Goal: Obtain resource: Download file/media

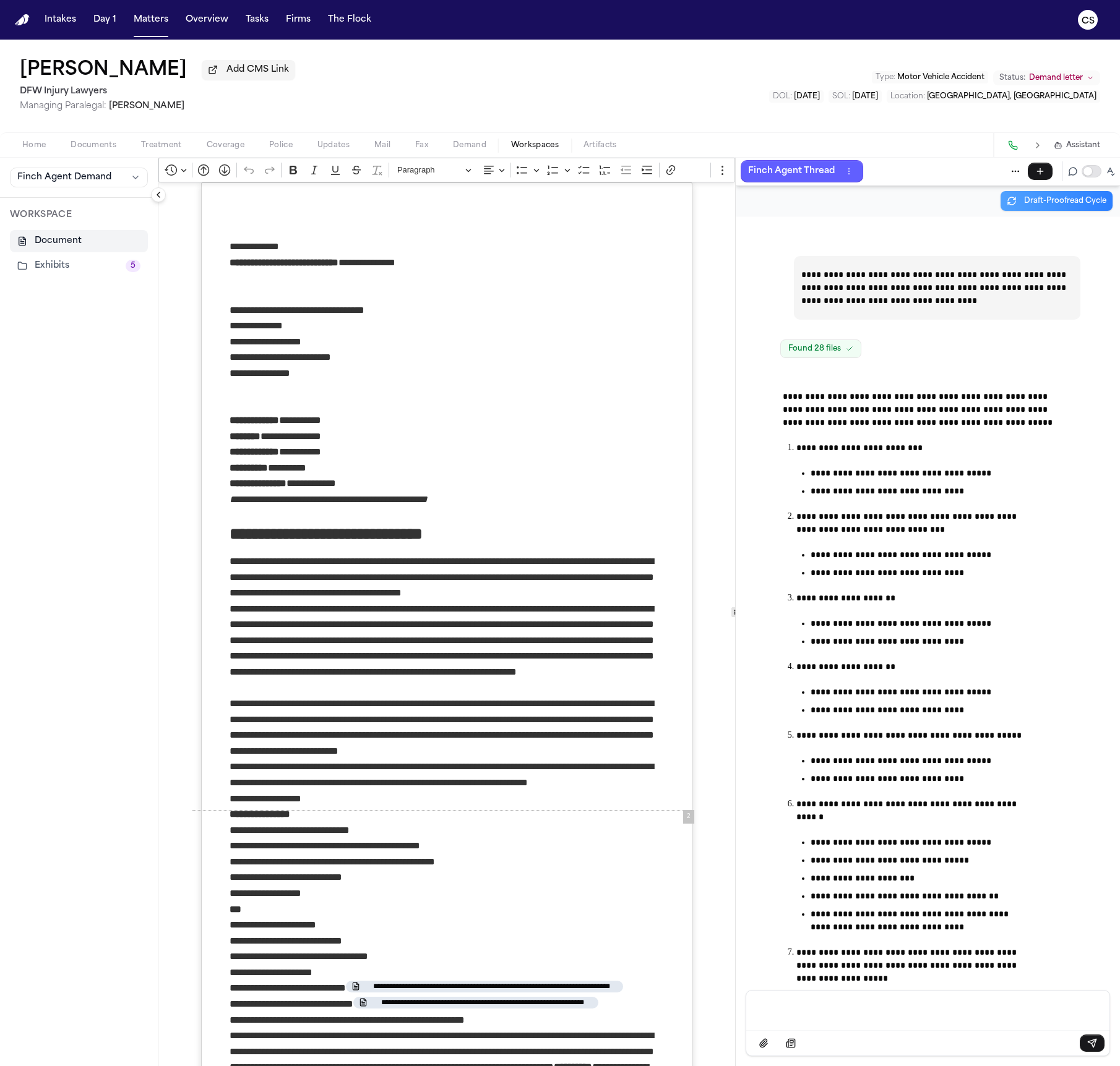
scroll to position [60628, 0]
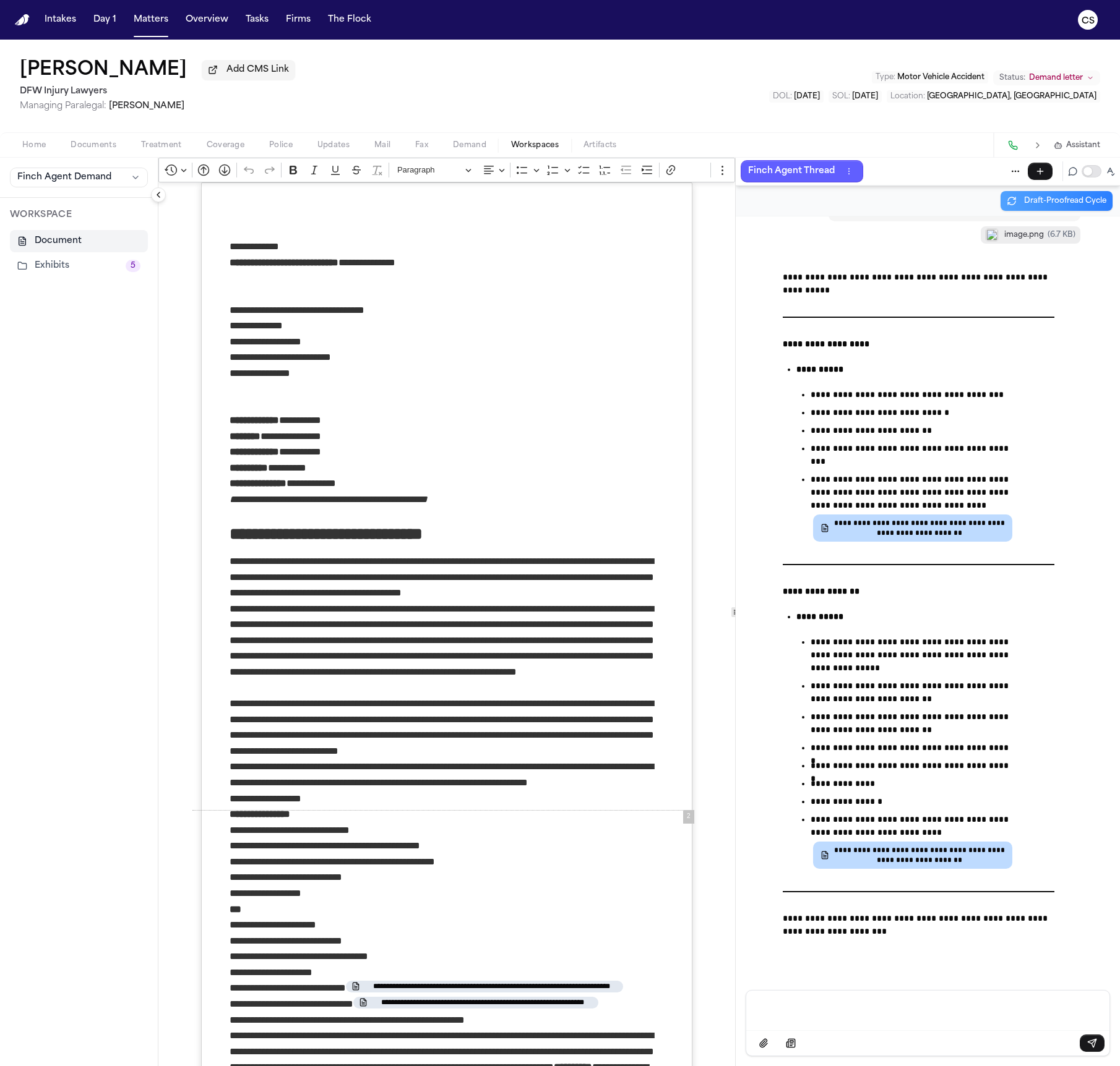
click at [908, 1014] on p "Message input" at bounding box center [928, 1009] width 334 height 12
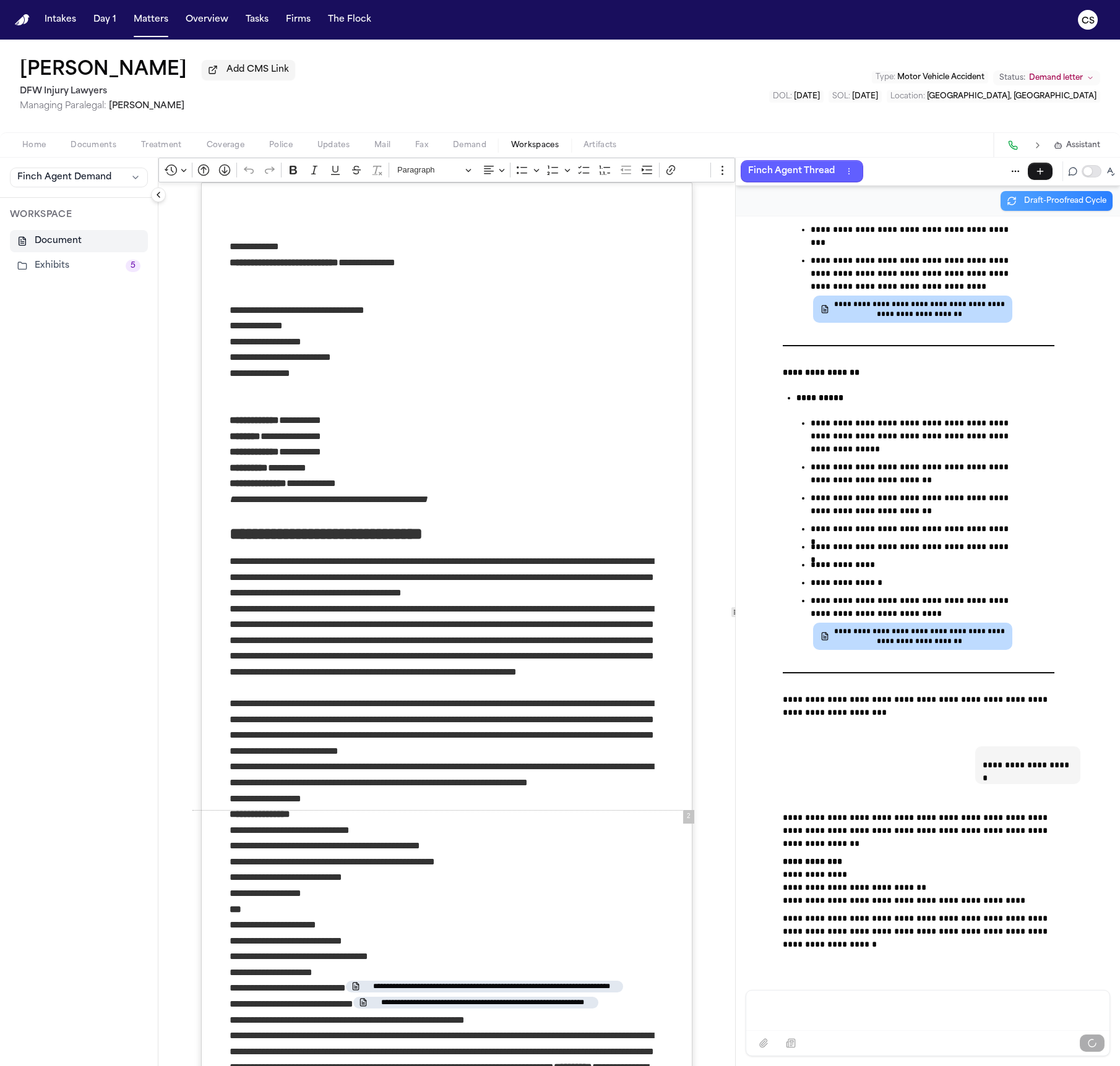
scroll to position [60860, 0]
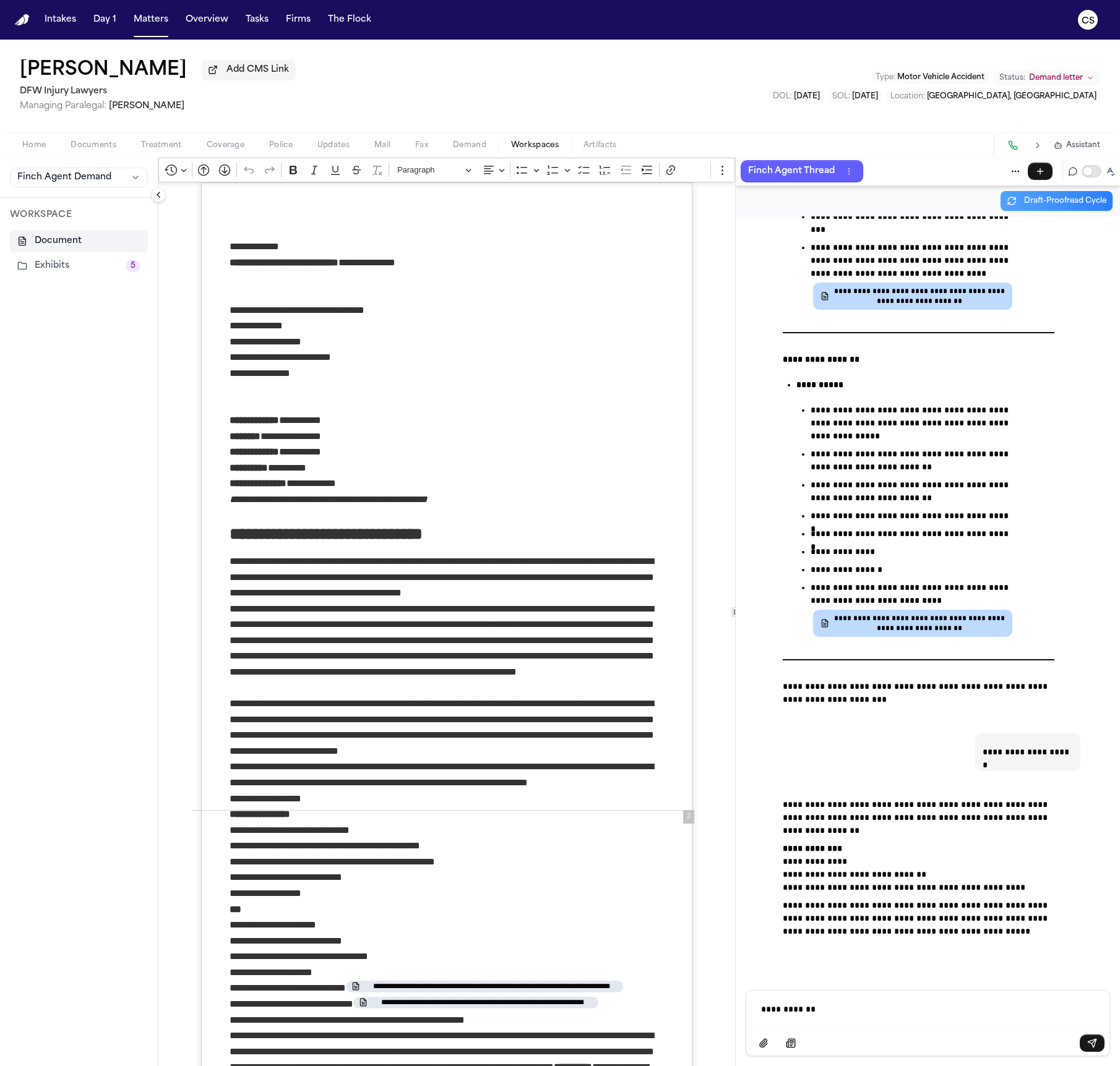
click at [908, 1014] on p "**********" at bounding box center [928, 1009] width 334 height 12
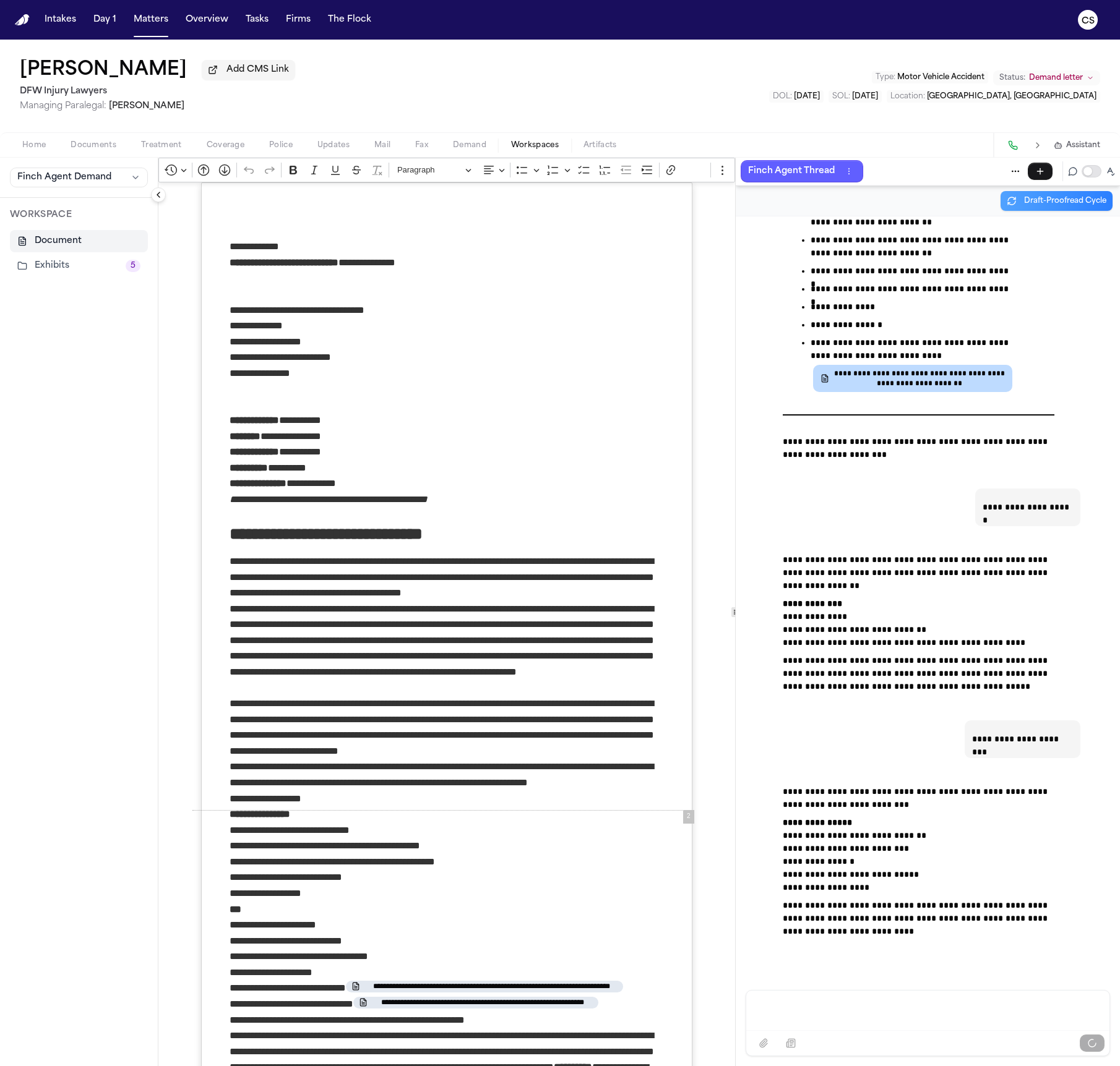
scroll to position [61105, 0]
drag, startPoint x: 873, startPoint y: 811, endPoint x: 782, endPoint y: 811, distance: 91.0
click at [783, 817] on p "**********" at bounding box center [919, 855] width 271 height 78
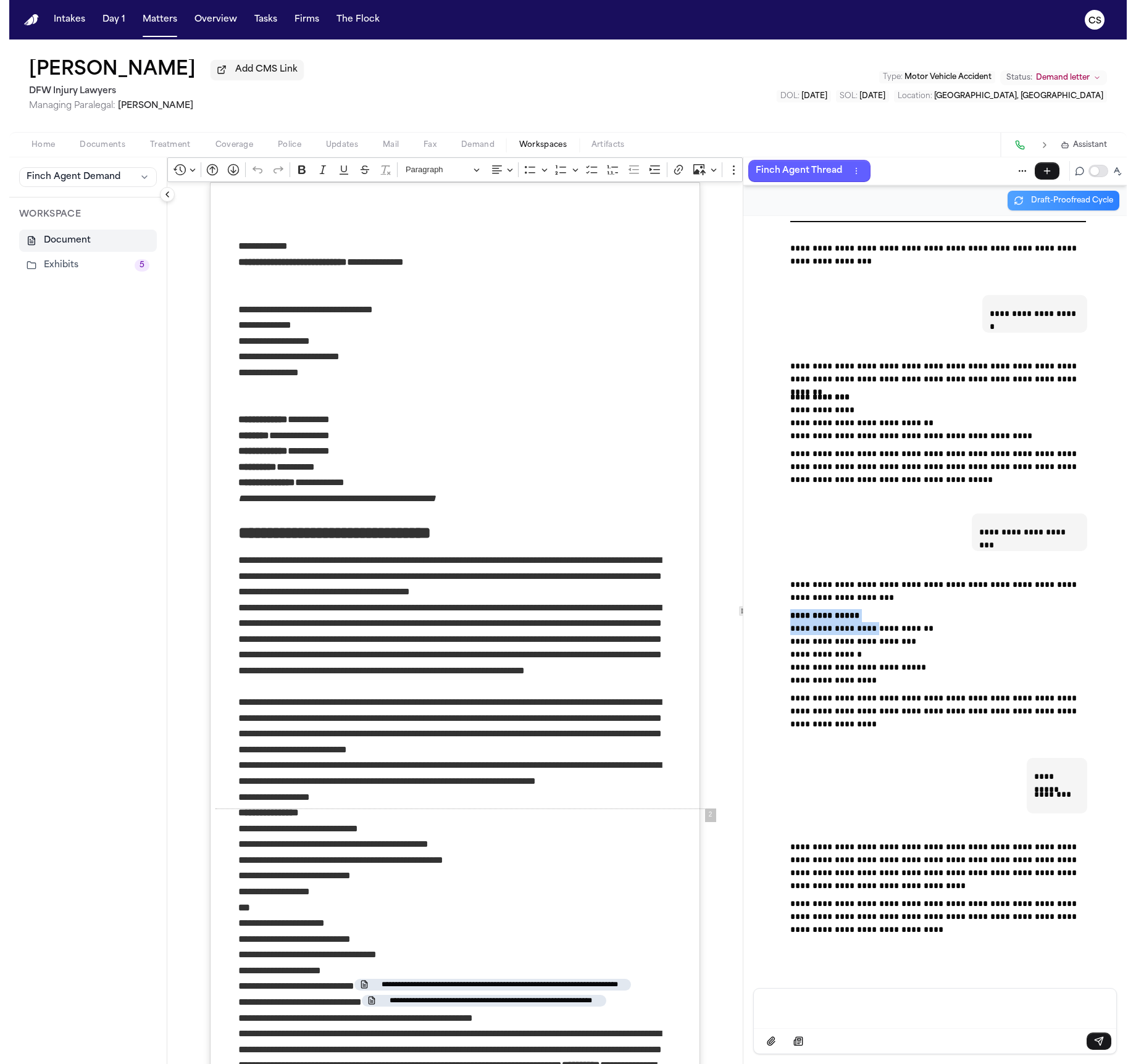
scroll to position [57291, 0]
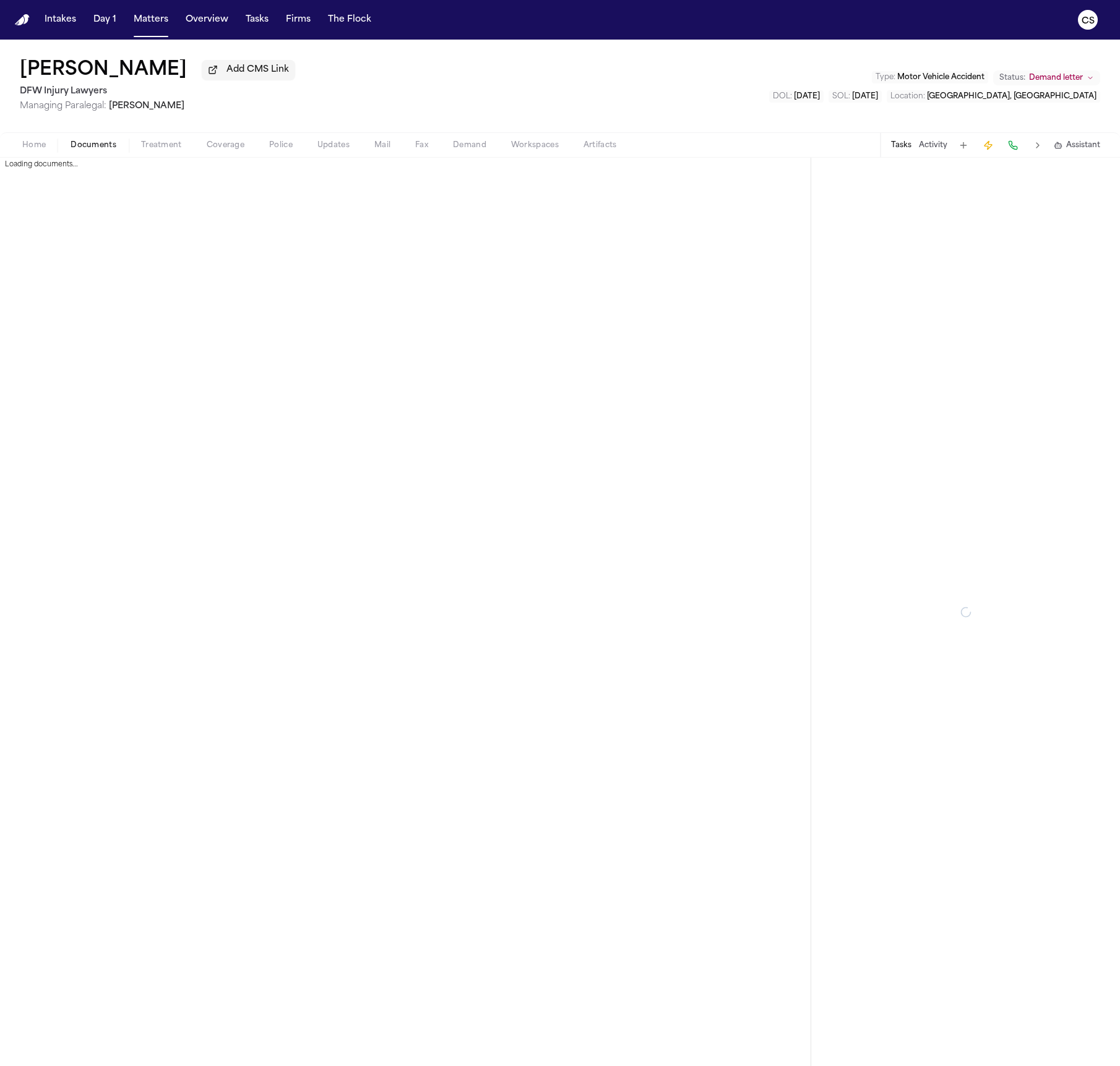
click at [74, 147] on span "Documents" at bounding box center [93, 145] width 46 height 10
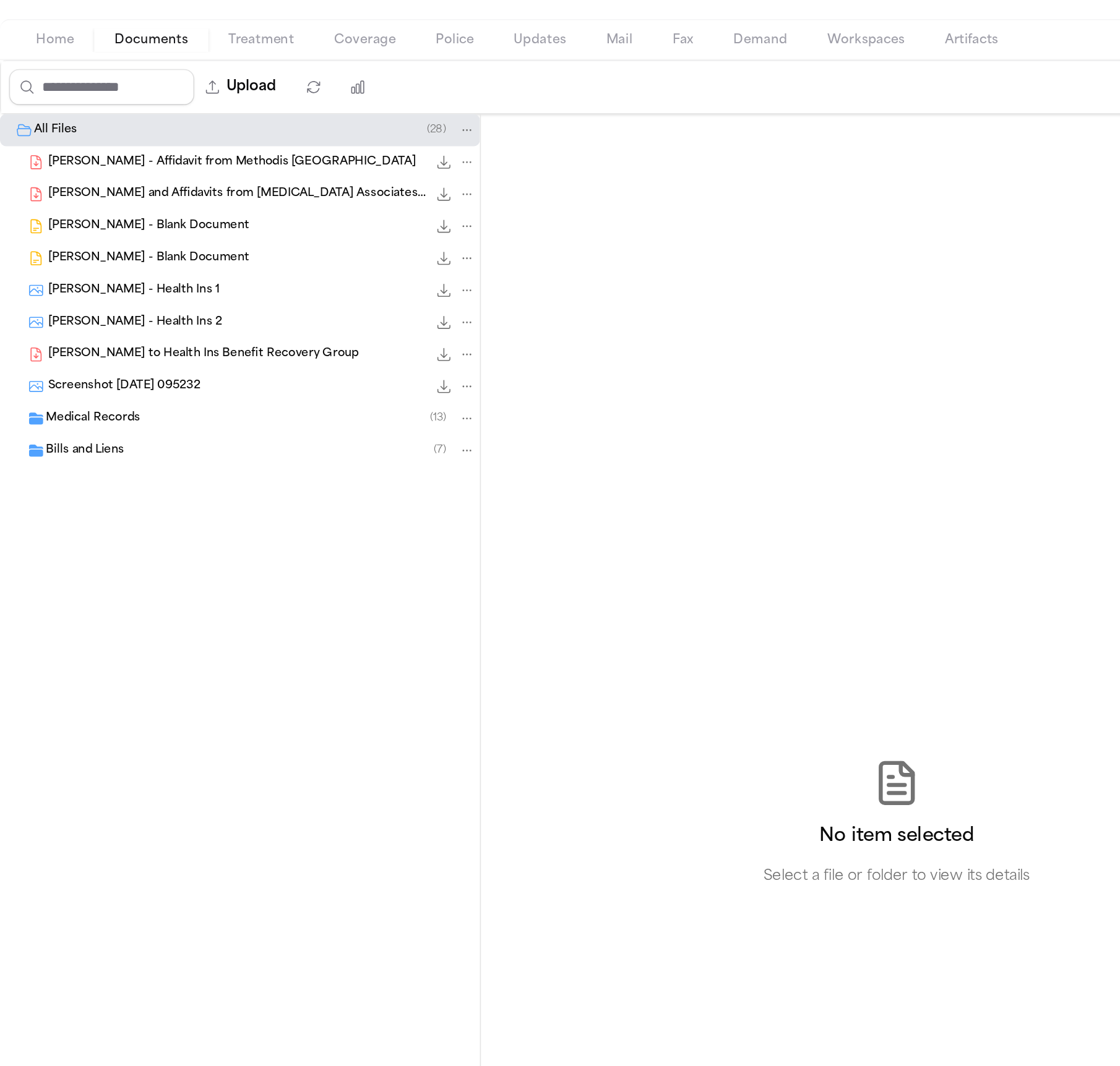
click at [126, 289] on div "P. Mora - Blank Document 854.2 KB • DOCX" at bounding box center [148, 280] width 296 height 20
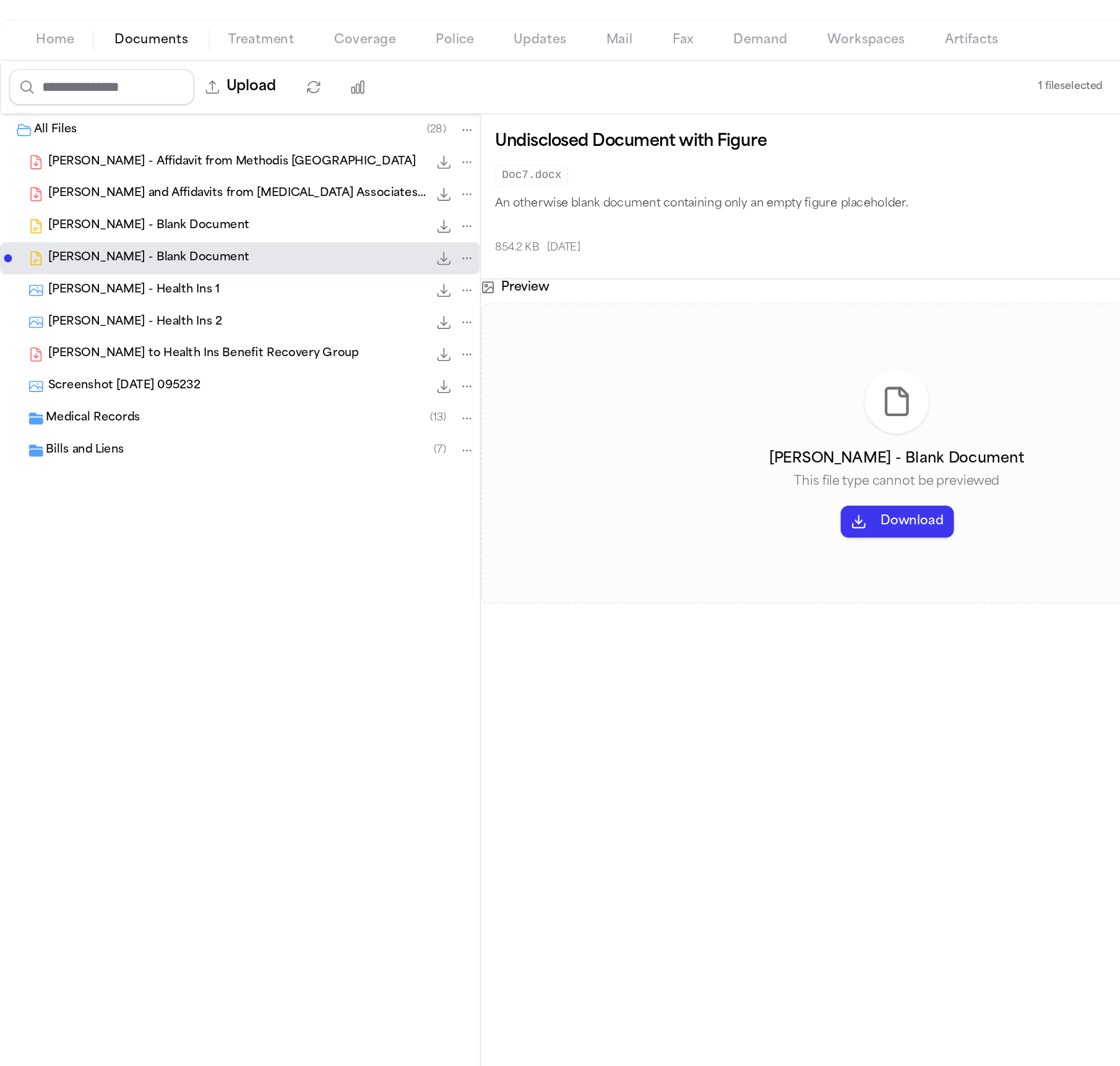
click at [127, 273] on div "P. Mora - Blank Document 854.2 KB • DOCX" at bounding box center [148, 280] width 296 height 20
click at [128, 267] on div "P. Mora - Blank Document 854.2 KB • DOCX" at bounding box center [161, 260] width 265 height 12
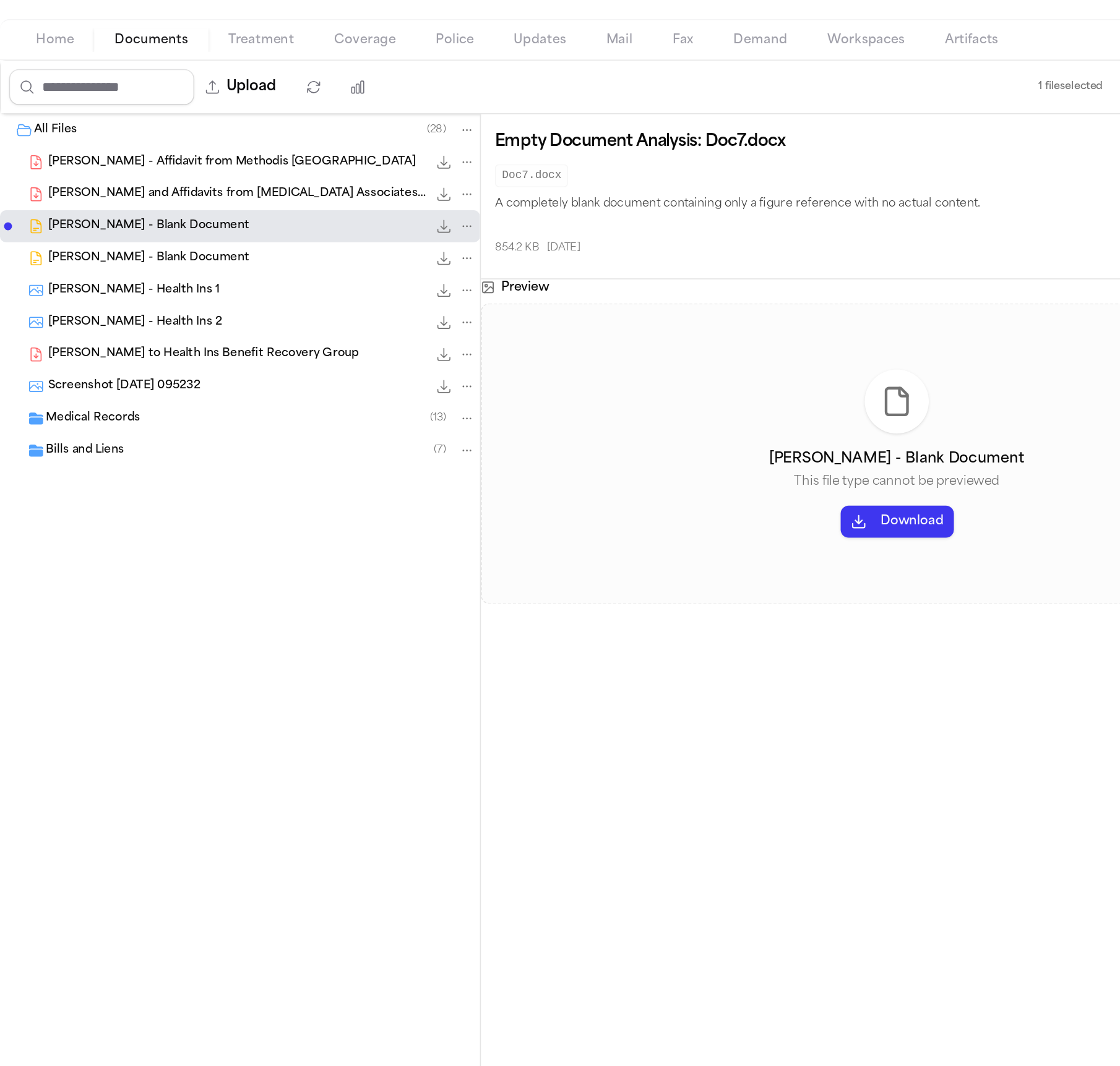
click at [109, 342] on span "P. Mora - LOR to Health Ins Benefit Recovery Group" at bounding box center [125, 340] width 192 height 11
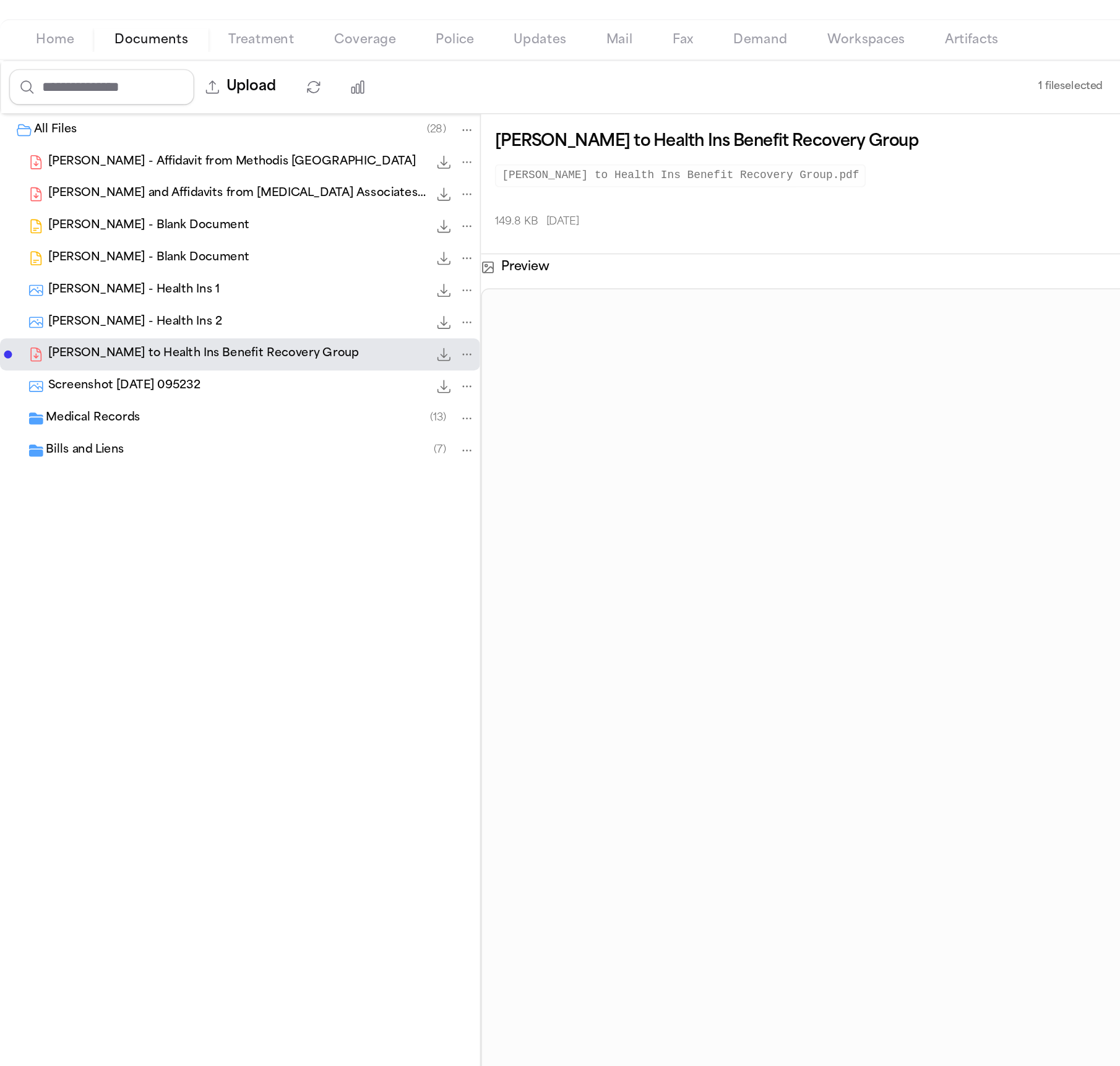
click at [103, 369] on div "Screenshot 2025-04-02 095232 163.3 KB • JPG" at bounding box center [148, 359] width 296 height 20
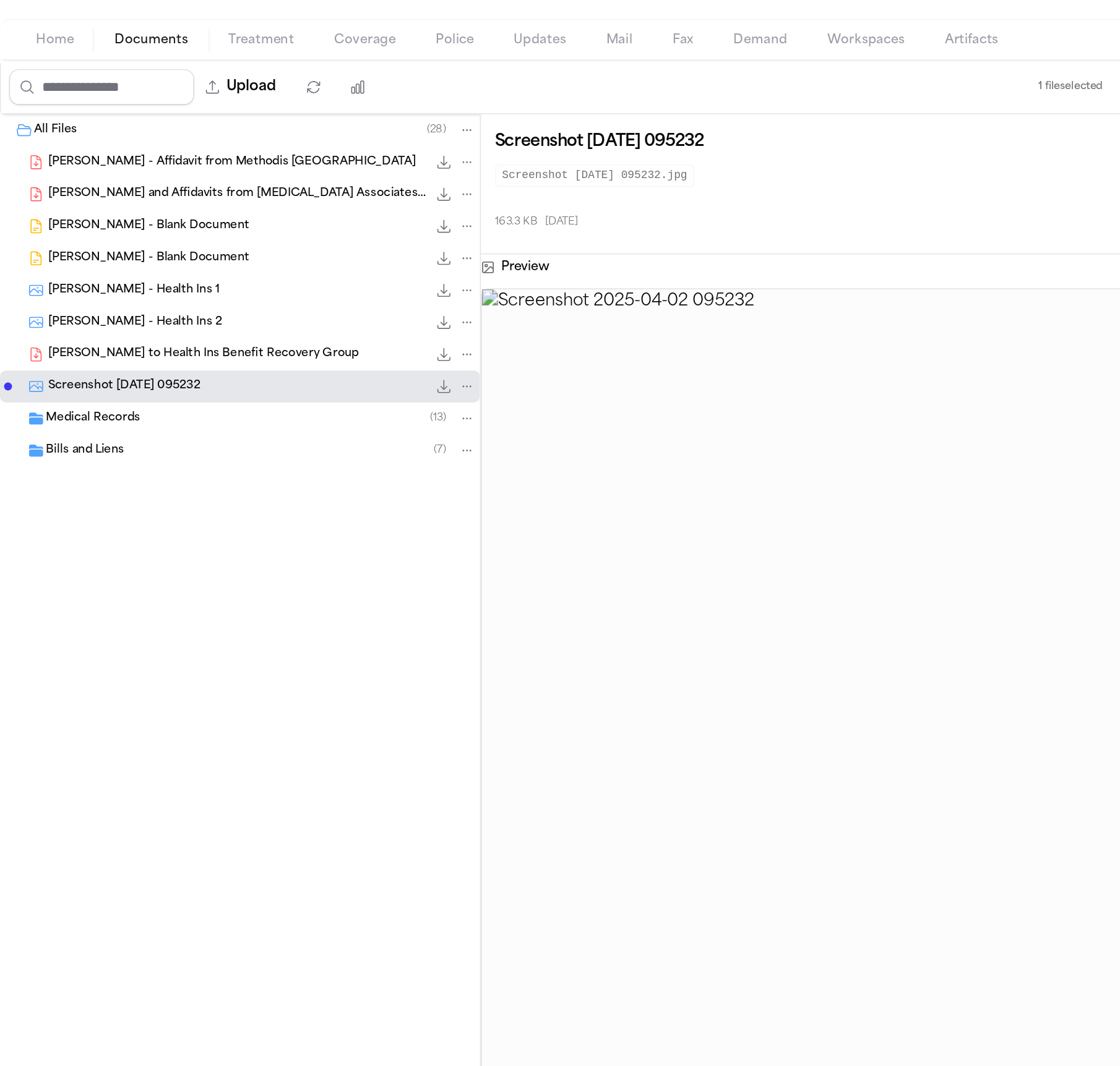
click at [109, 393] on div "Bills and Liens ( 7 )" at bounding box center [148, 399] width 296 height 20
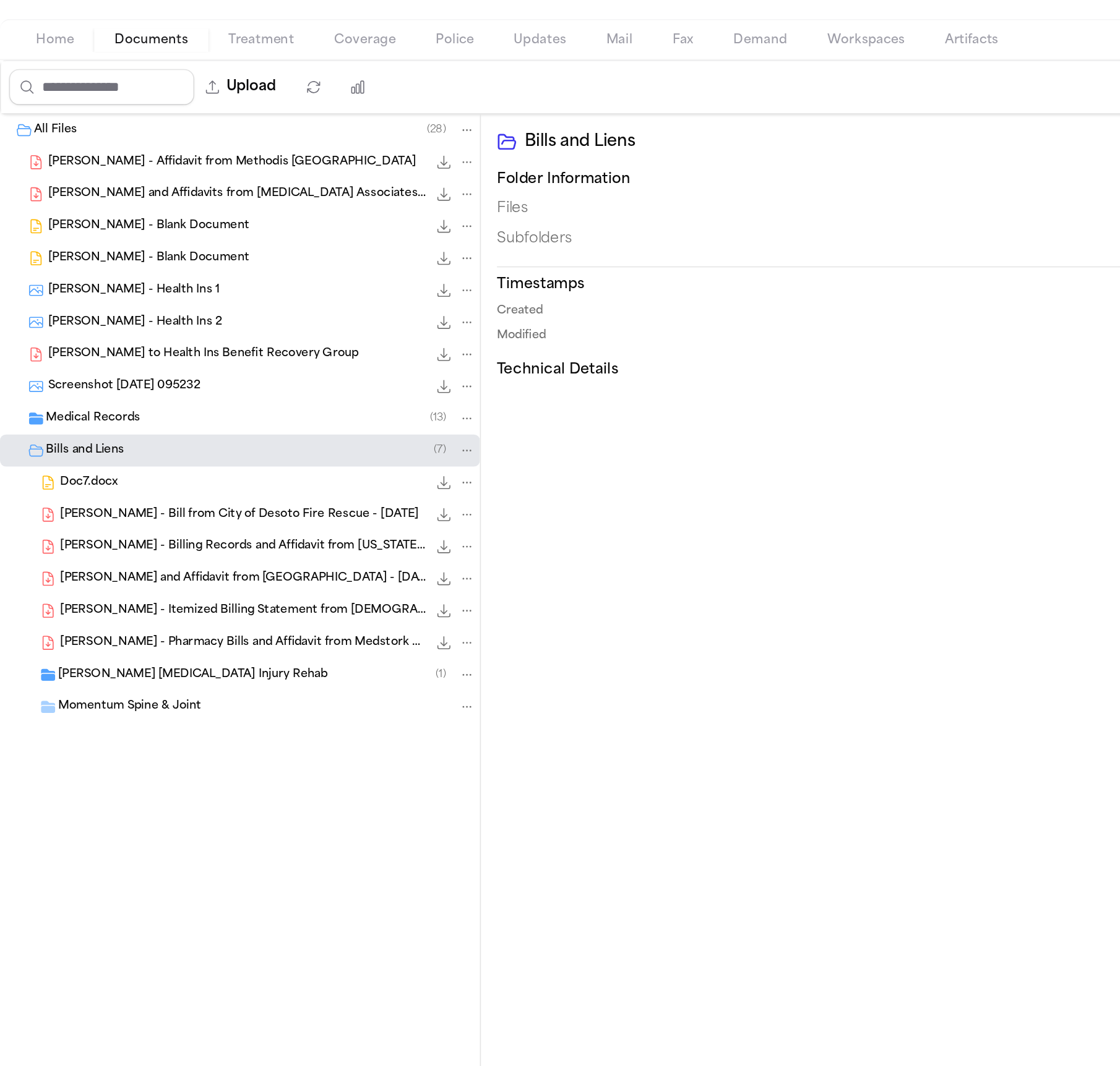
click at [108, 371] on div "Medical Records ( 13 )" at bounding box center [148, 379] width 296 height 20
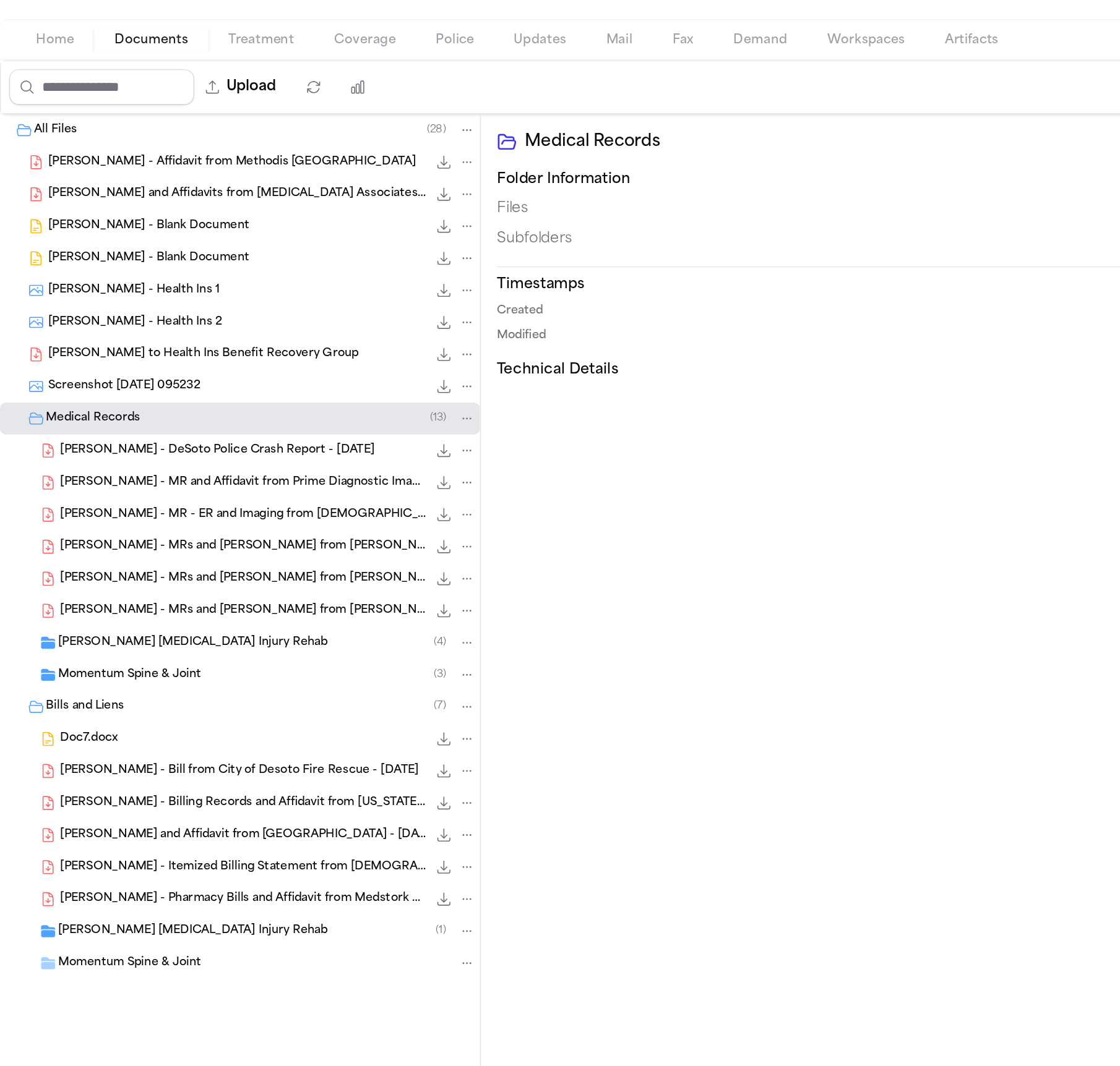
click at [94, 693] on span "Grennan Chiropractic Injury Rehab" at bounding box center [119, 696] width 167 height 11
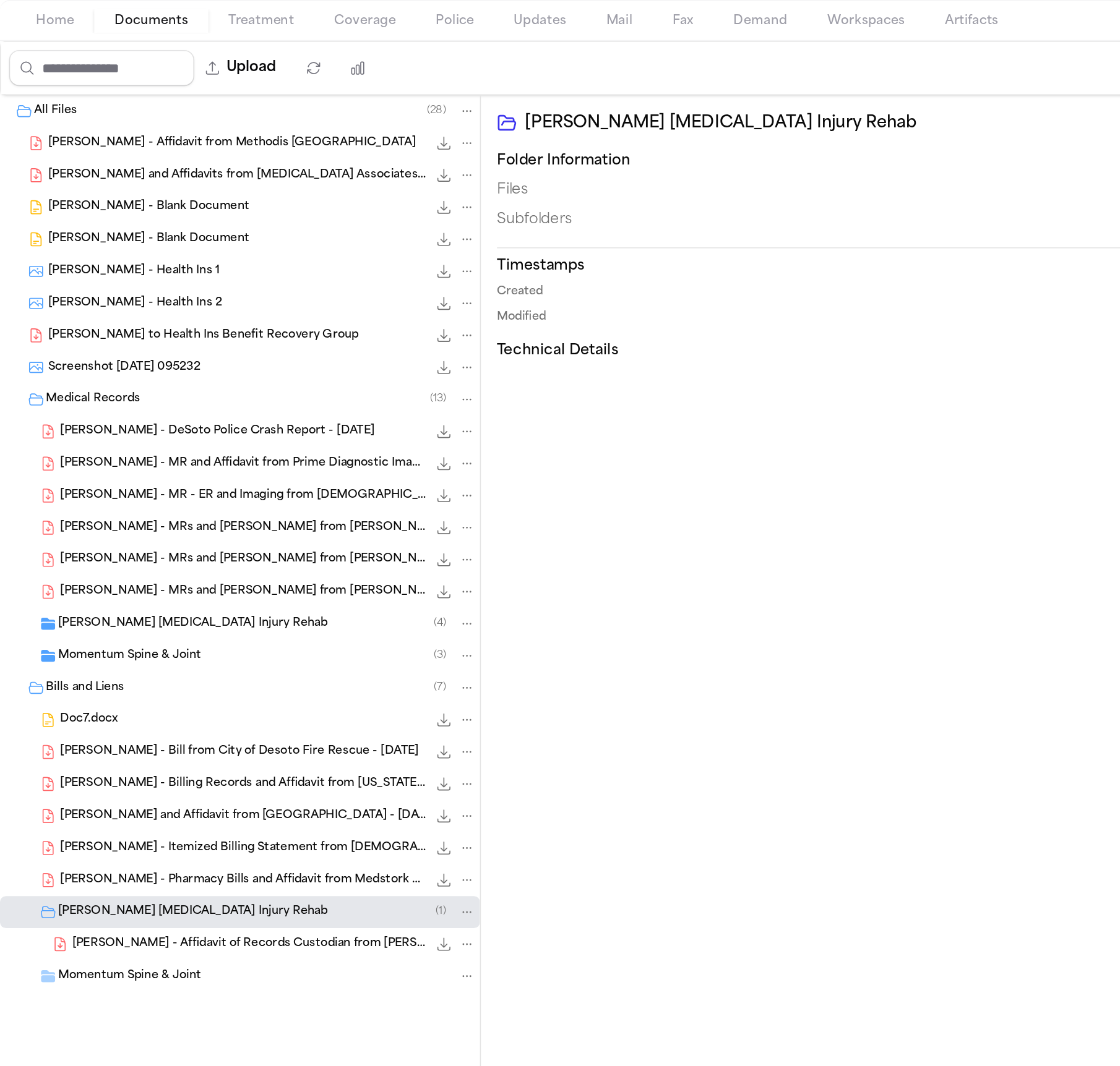
click at [95, 579] on div "Doc7.docx 854.2 KB • DOCX" at bounding box center [165, 577] width 257 height 12
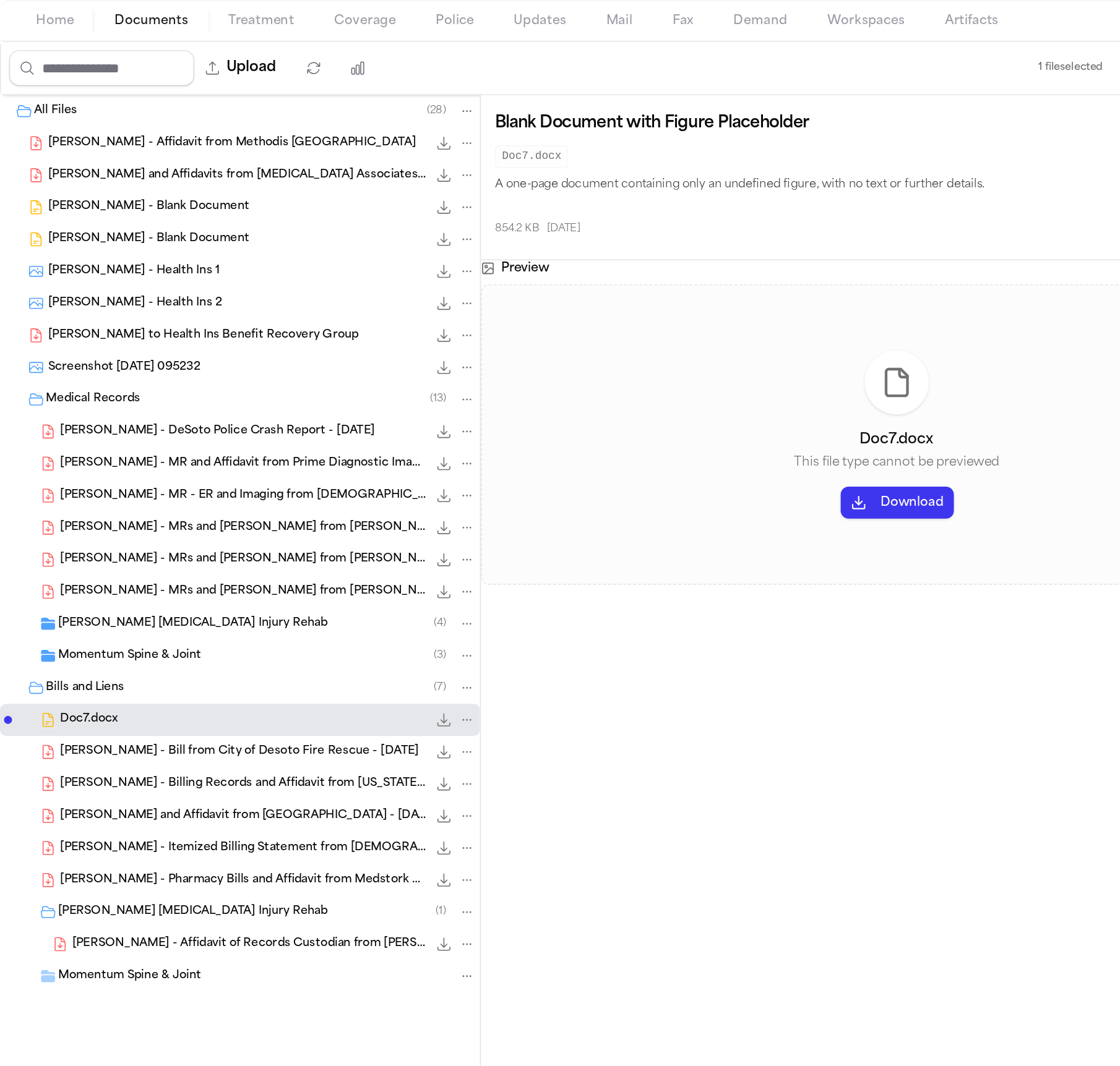
click at [142, 365] on div "Screenshot 2025-04-02 095232 163.3 KB • JPG" at bounding box center [161, 359] width 265 height 12
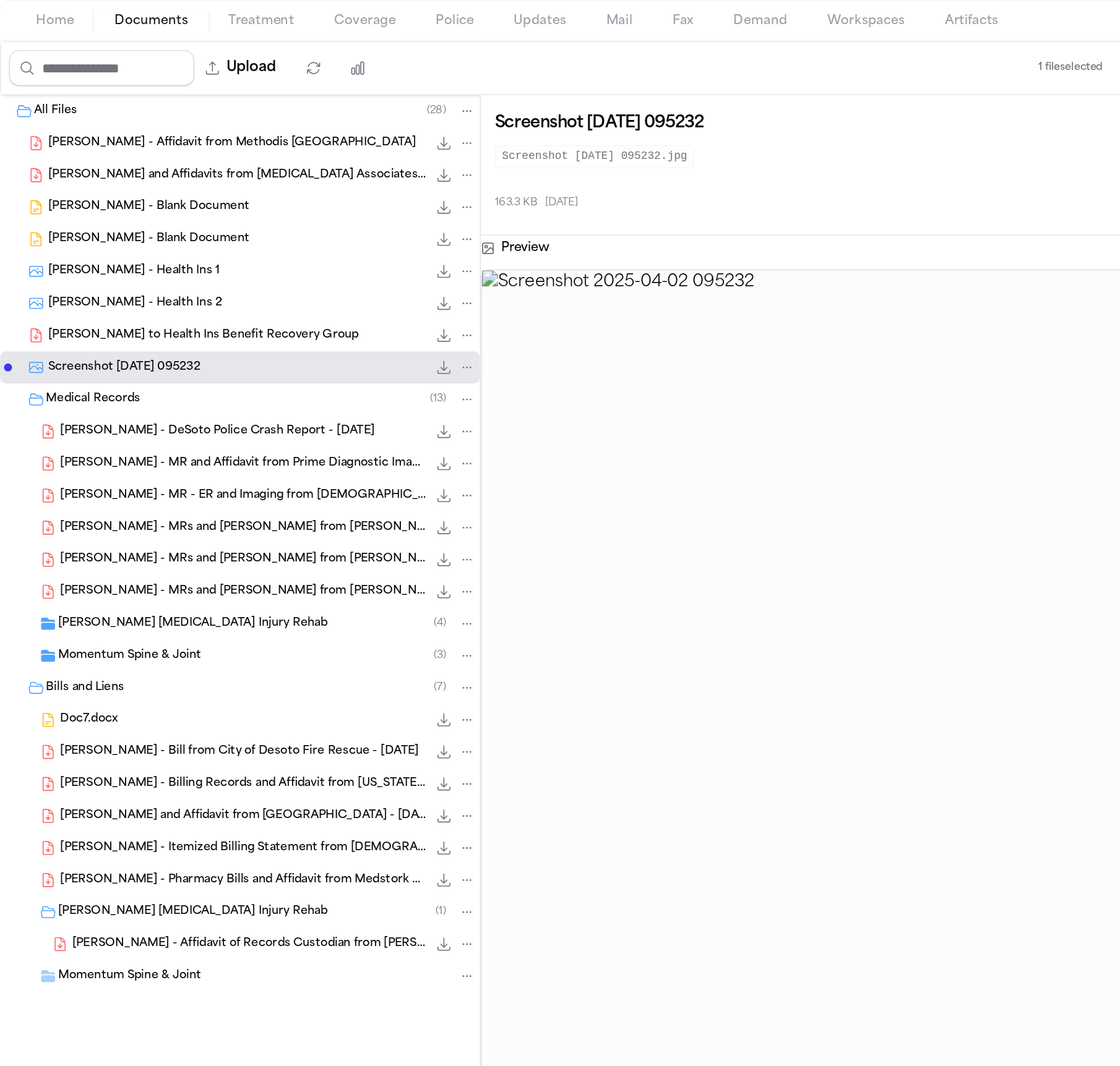
click at [150, 345] on span "P. Mora - LOR to Health Ins Benefit Recovery Group" at bounding box center [125, 340] width 192 height 11
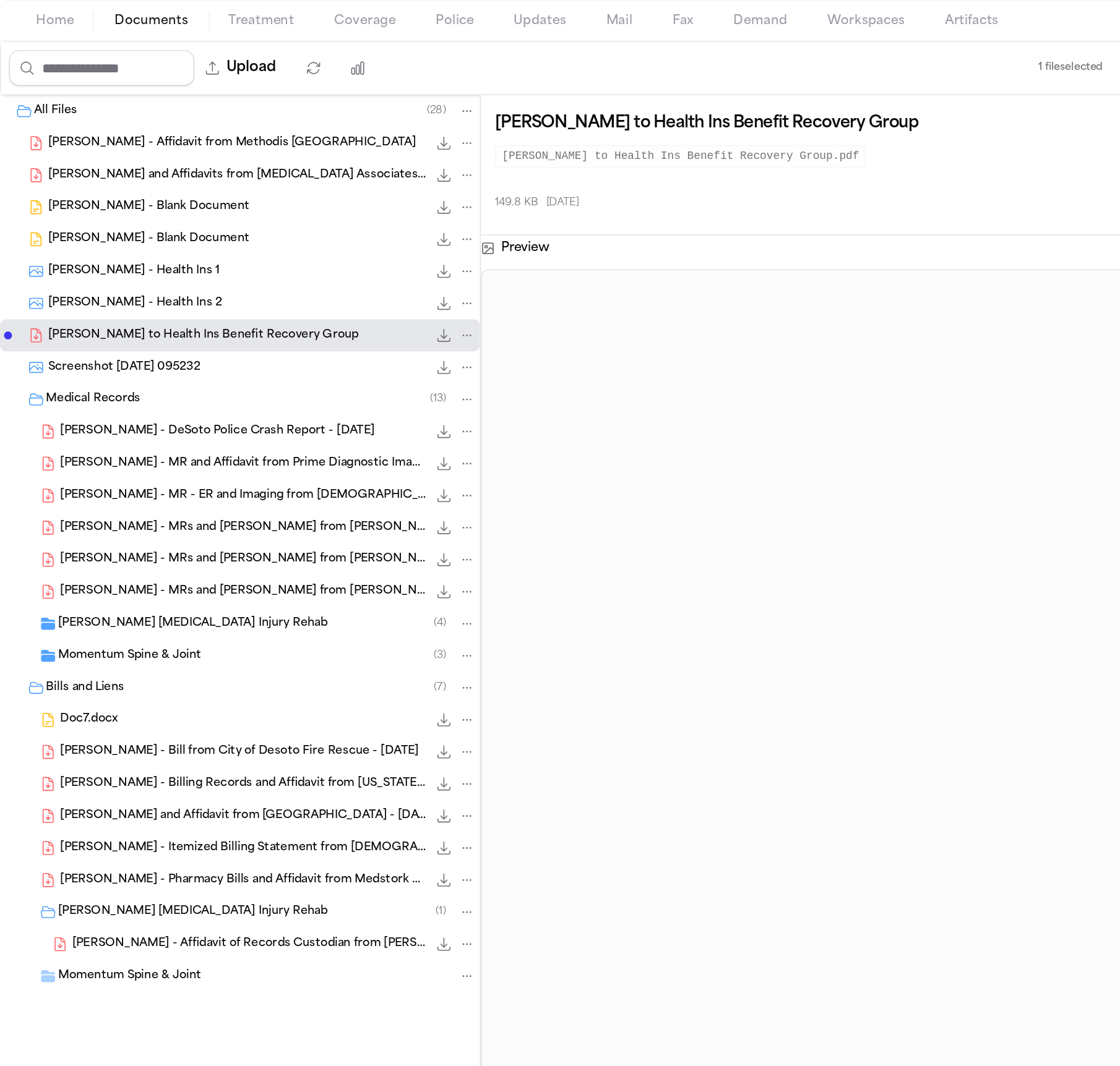
click at [136, 323] on div "P. Mora - Health Ins 2 739.0 KB • JPG" at bounding box center [161, 319] width 265 height 12
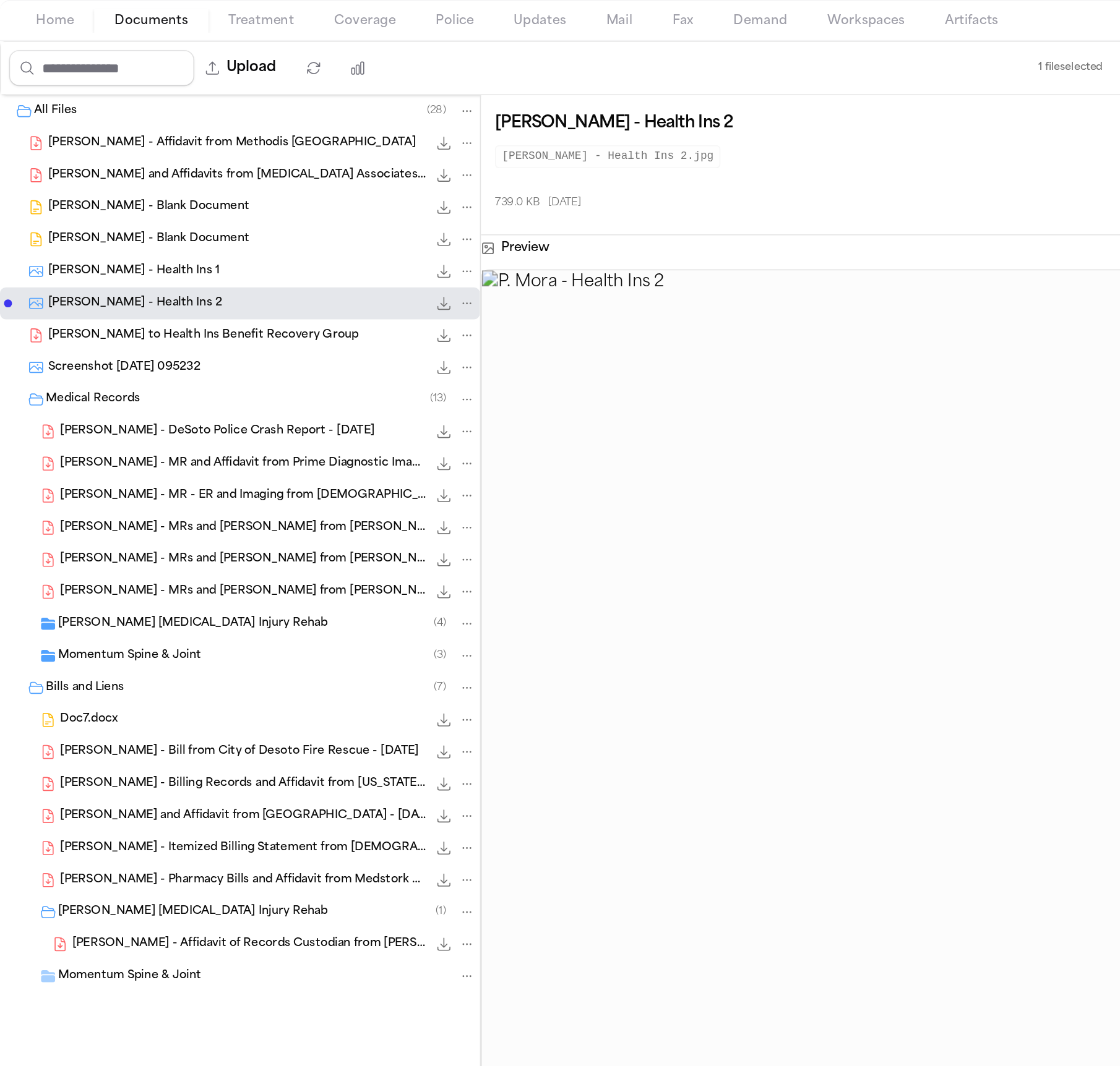
click at [136, 306] on div "P. Mora - Health Ins 1 681.1 KB • JPG" at bounding box center [161, 300] width 265 height 12
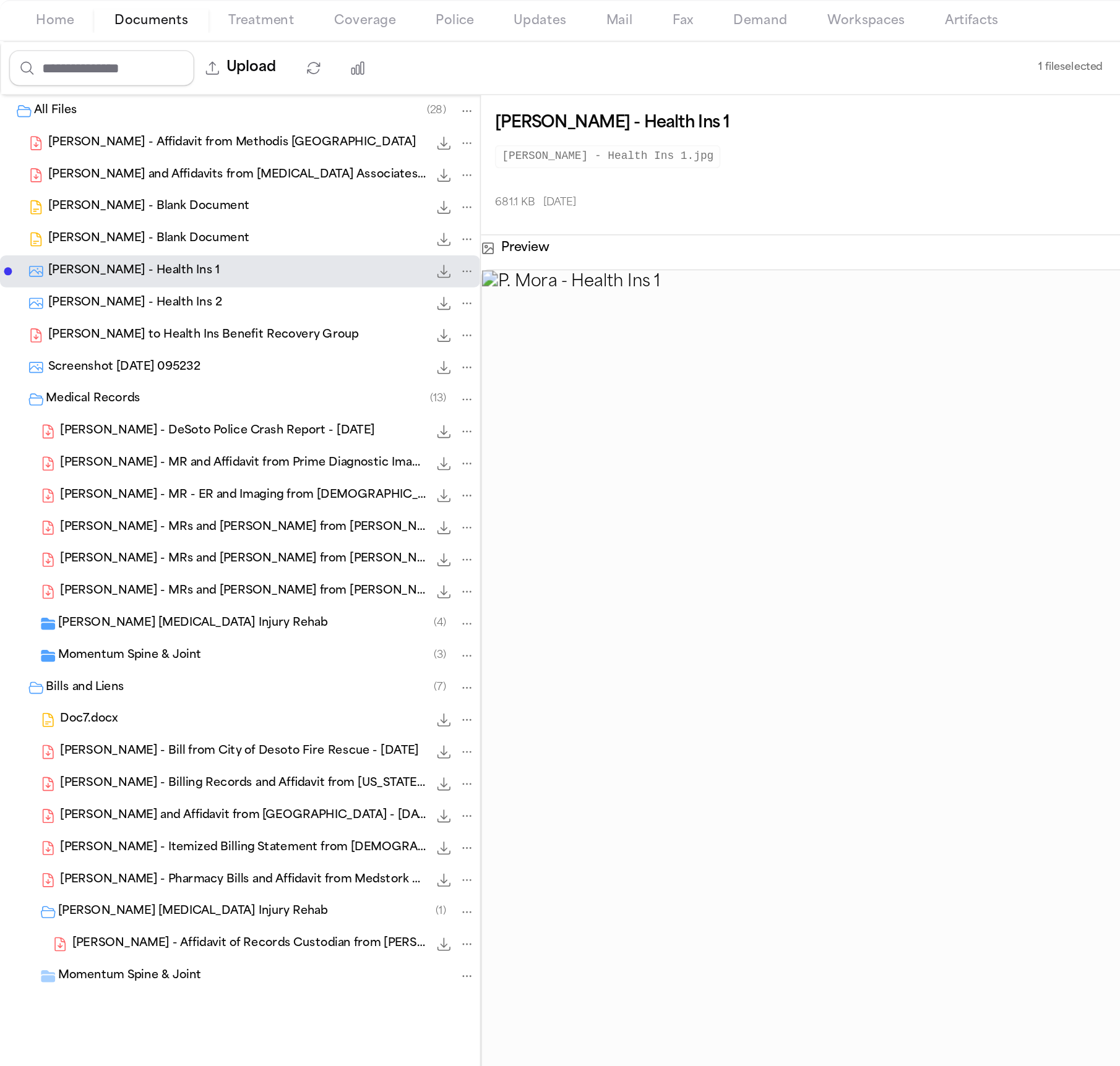
click at [137, 286] on div "P. Mora - Blank Document 854.2 KB • DOCX" at bounding box center [161, 280] width 265 height 12
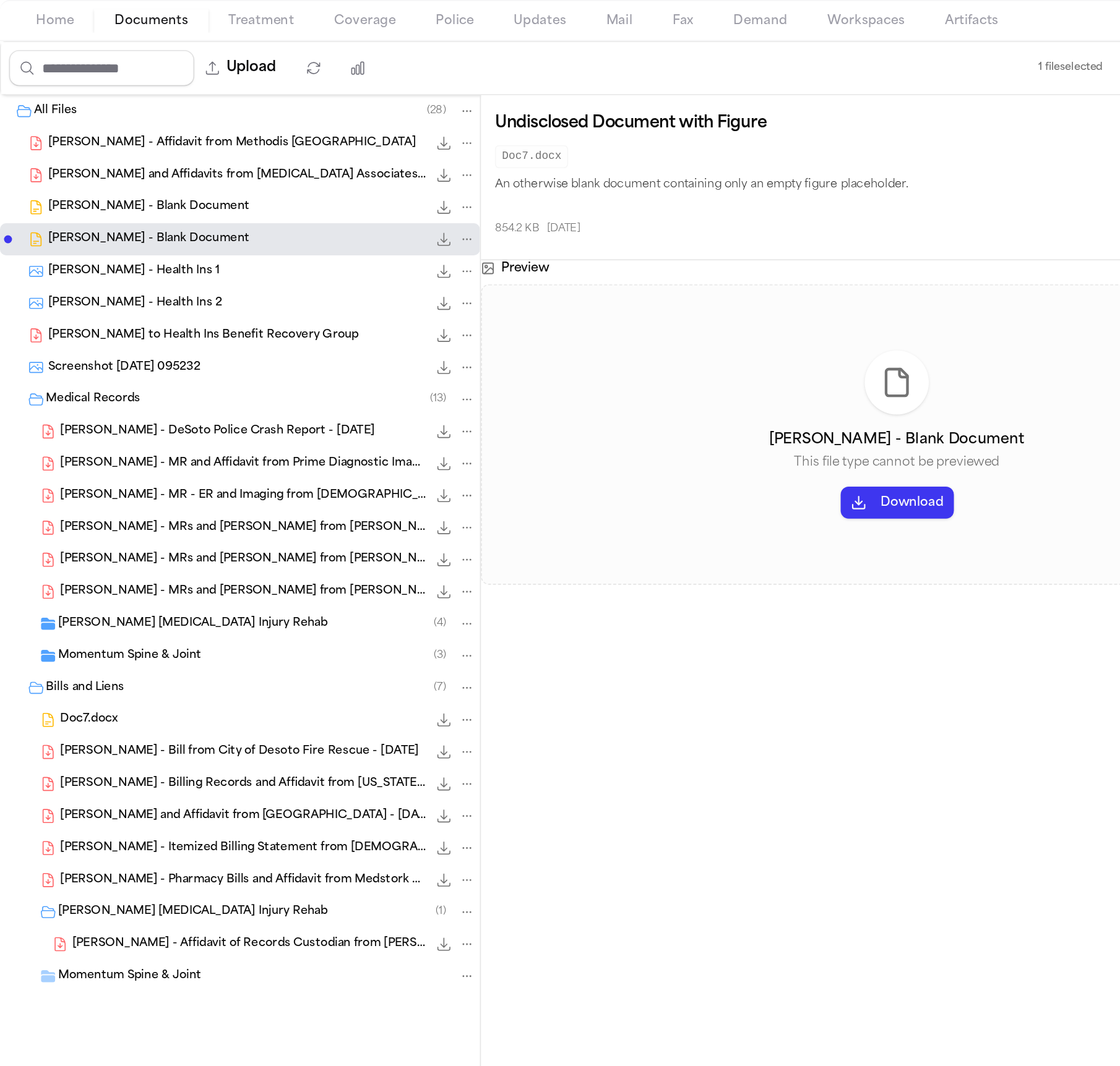
click at [132, 267] on div "P. Mora - Blank Document 854.2 KB • DOCX" at bounding box center [161, 260] width 265 height 12
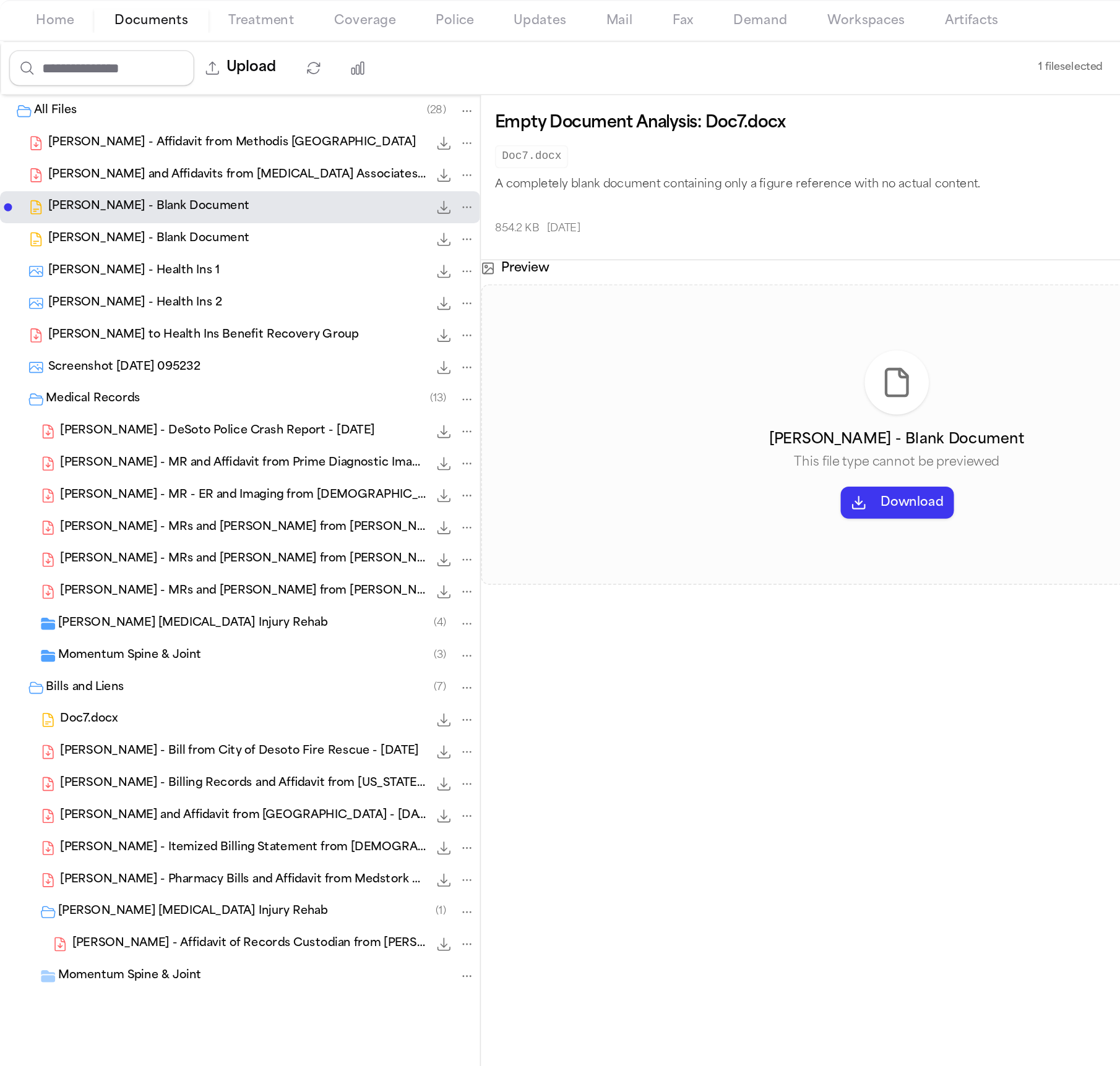
click at [136, 245] on span "P. Mora - Bills and Affidavits from Radiology Associates of North Texas for Bil…" at bounding box center [146, 241] width 234 height 11
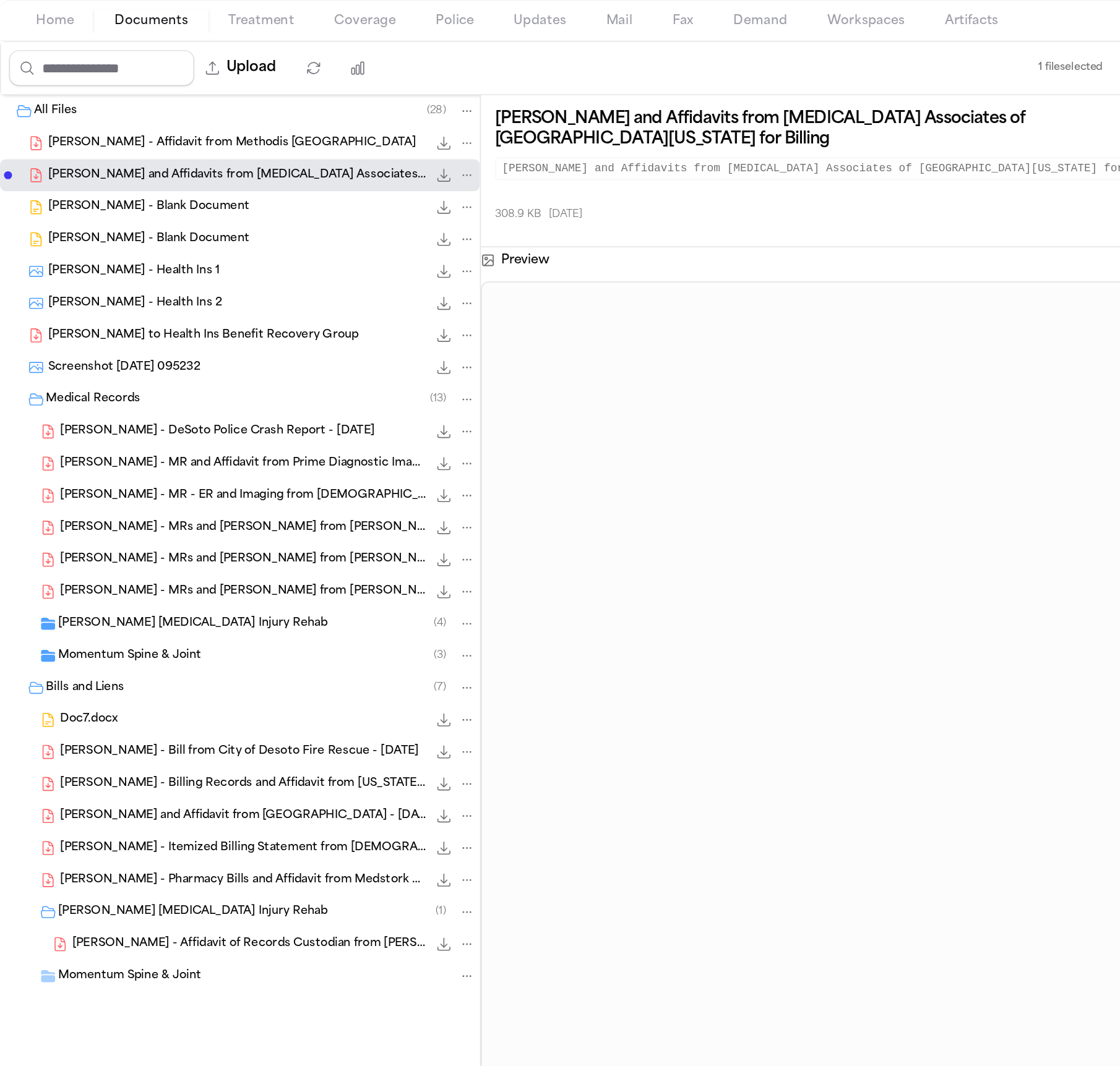
click at [136, 220] on span "P. Mora - Affidavit from Methodis Dallas Medical Center" at bounding box center [142, 221] width 227 height 11
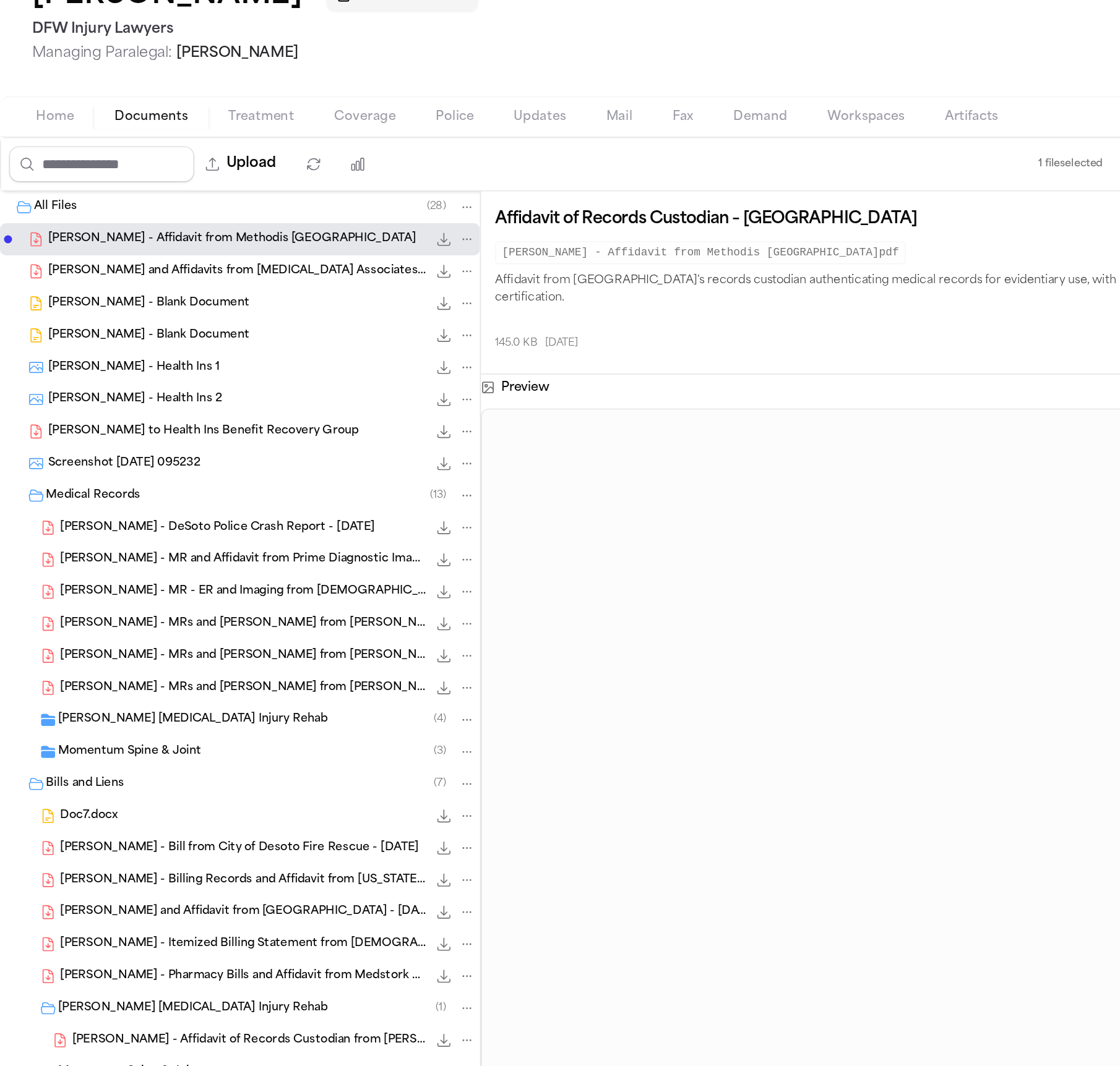
click at [460, 145] on span "Demand" at bounding box center [470, 145] width 33 height 10
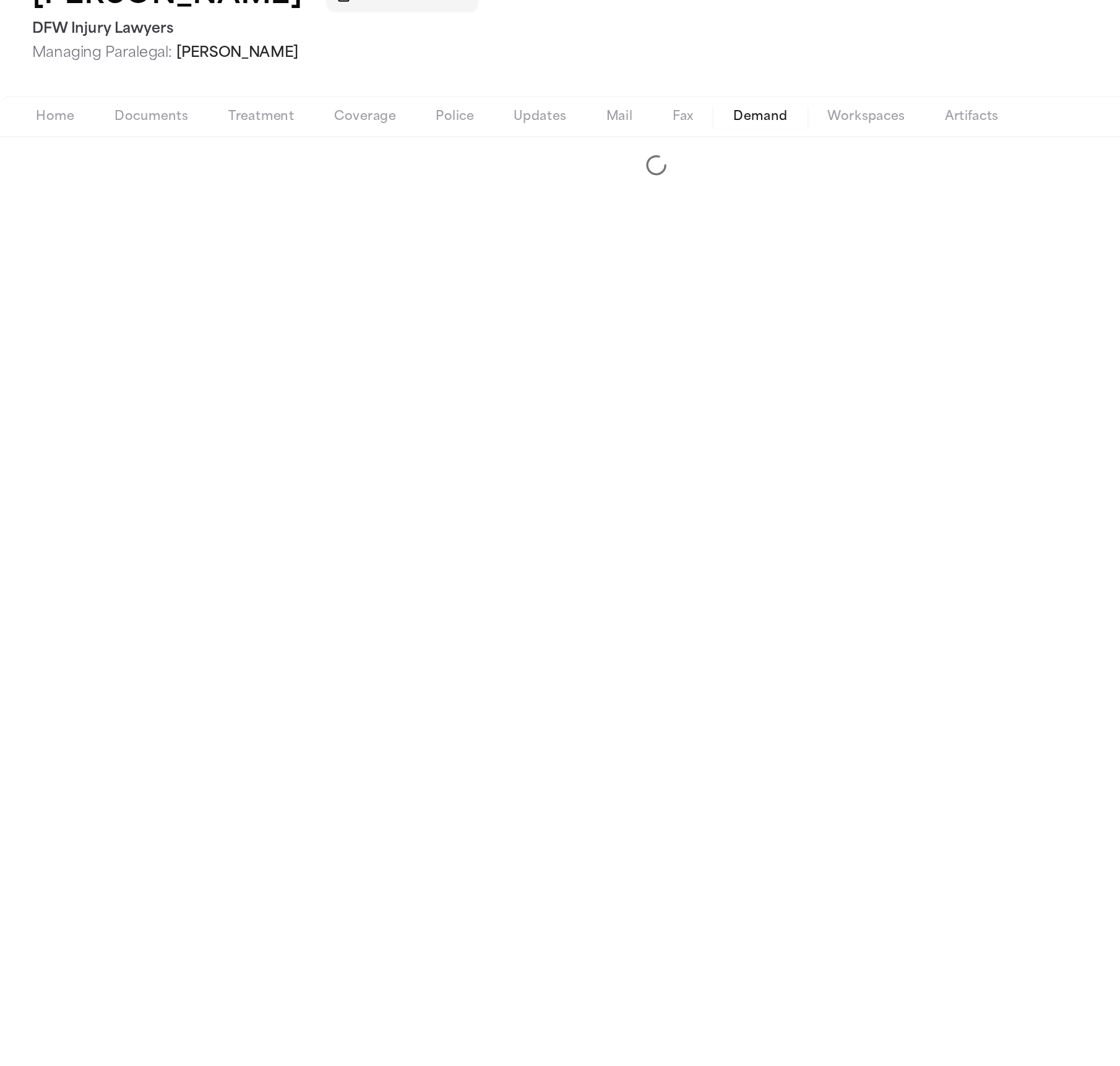
select select "**********"
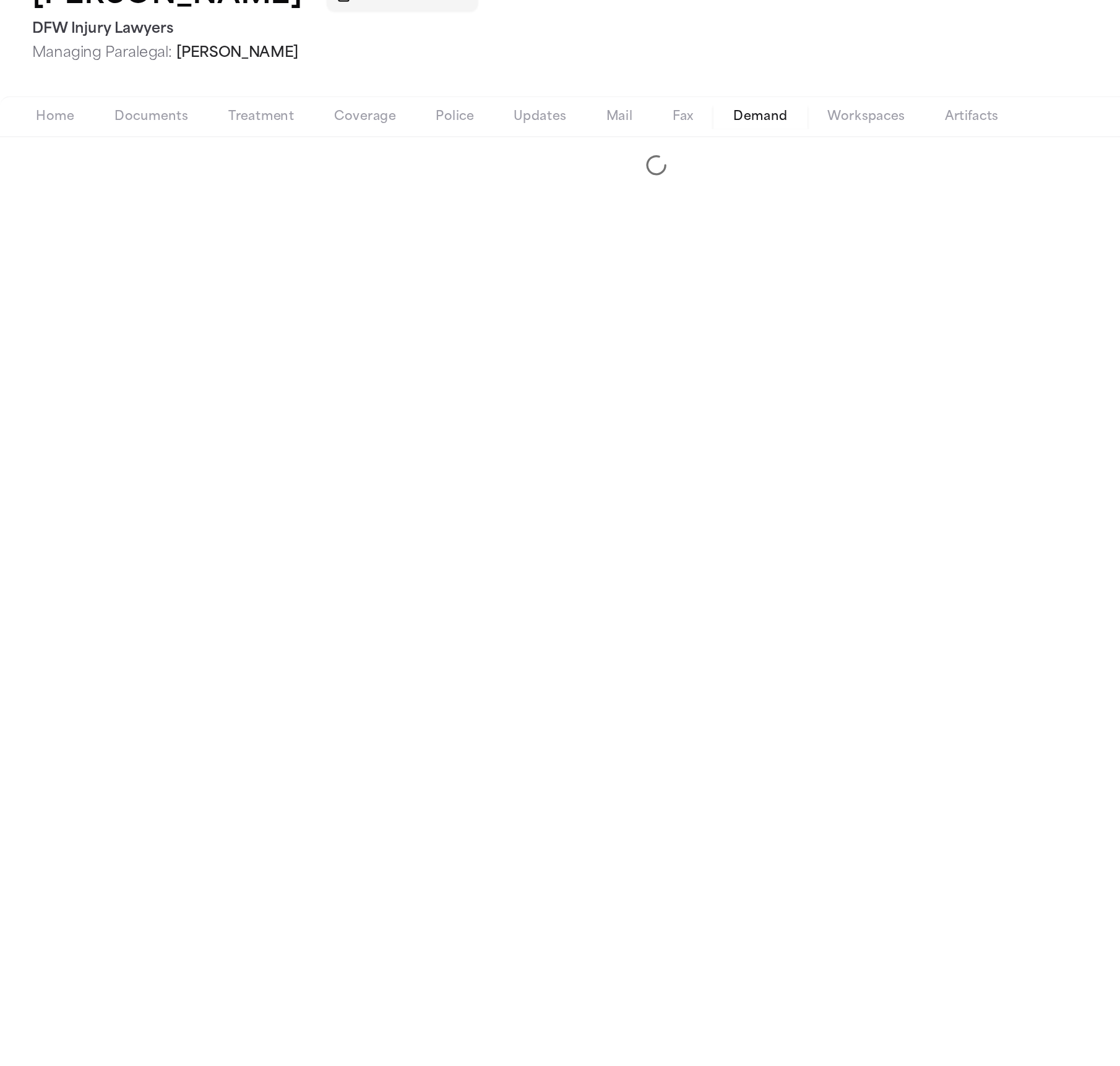
select select "**********"
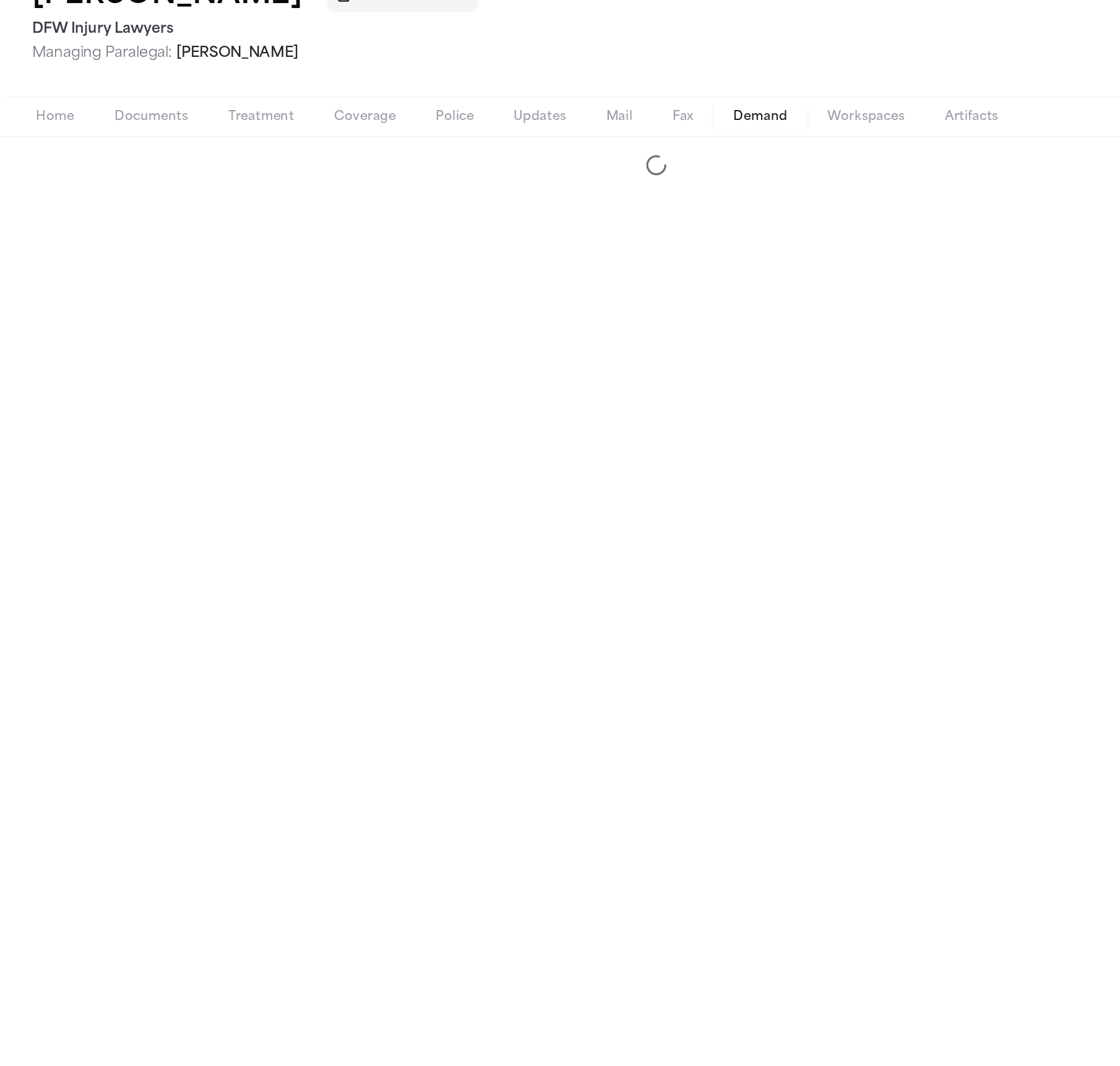
select select "**********"
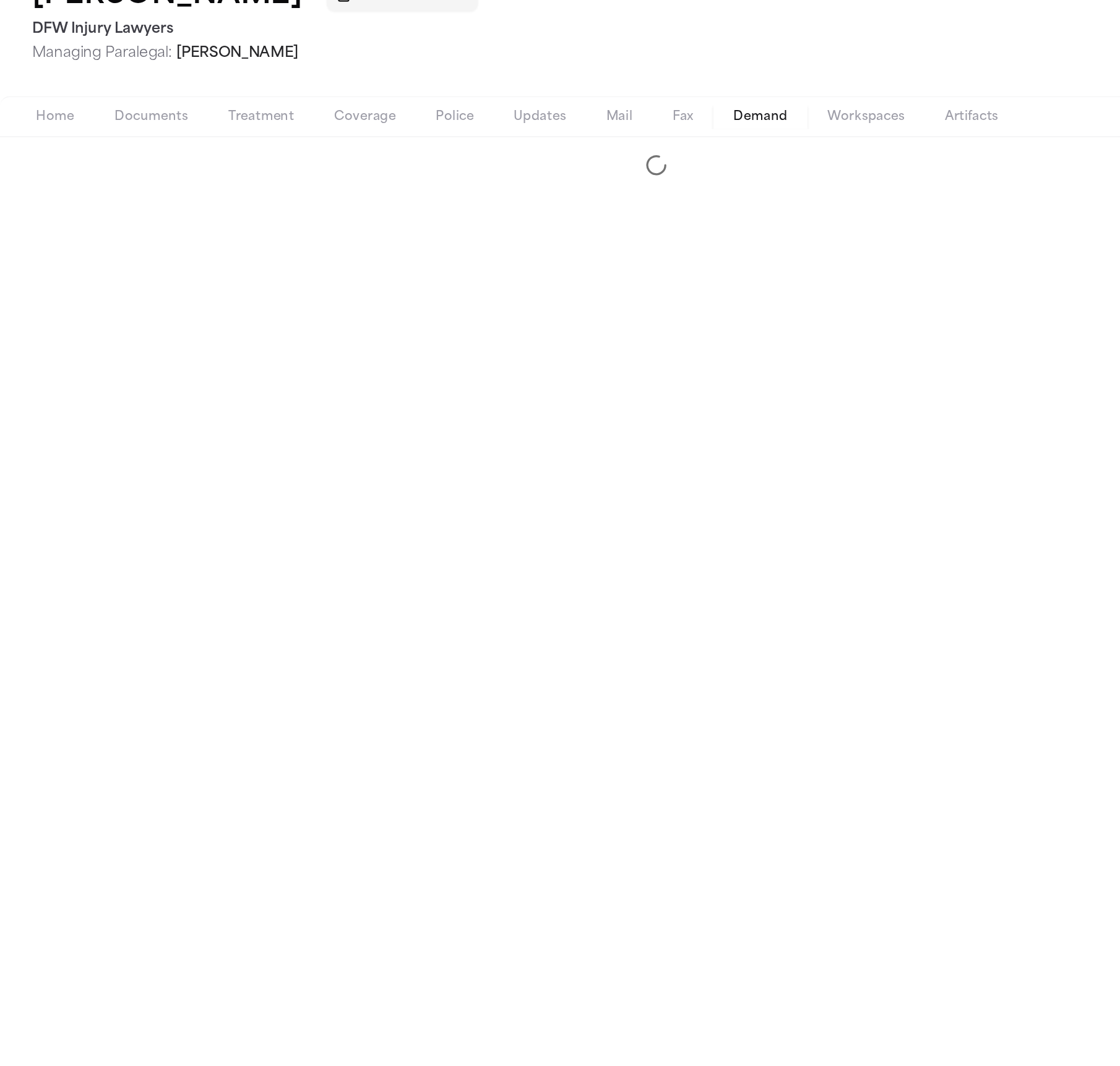
select select "**********"
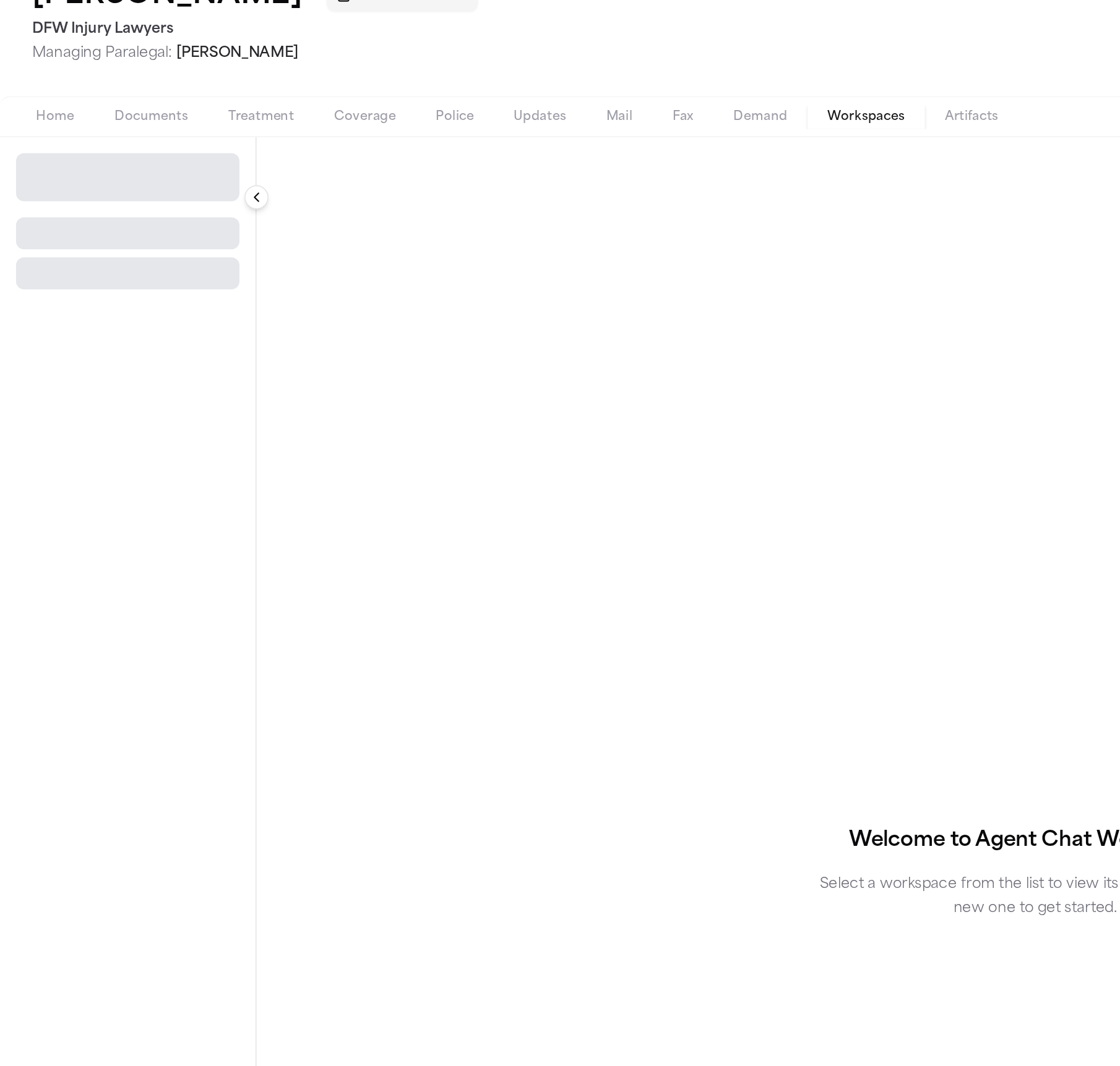
click at [524, 145] on span "Workspaces" at bounding box center [534, 145] width 47 height 10
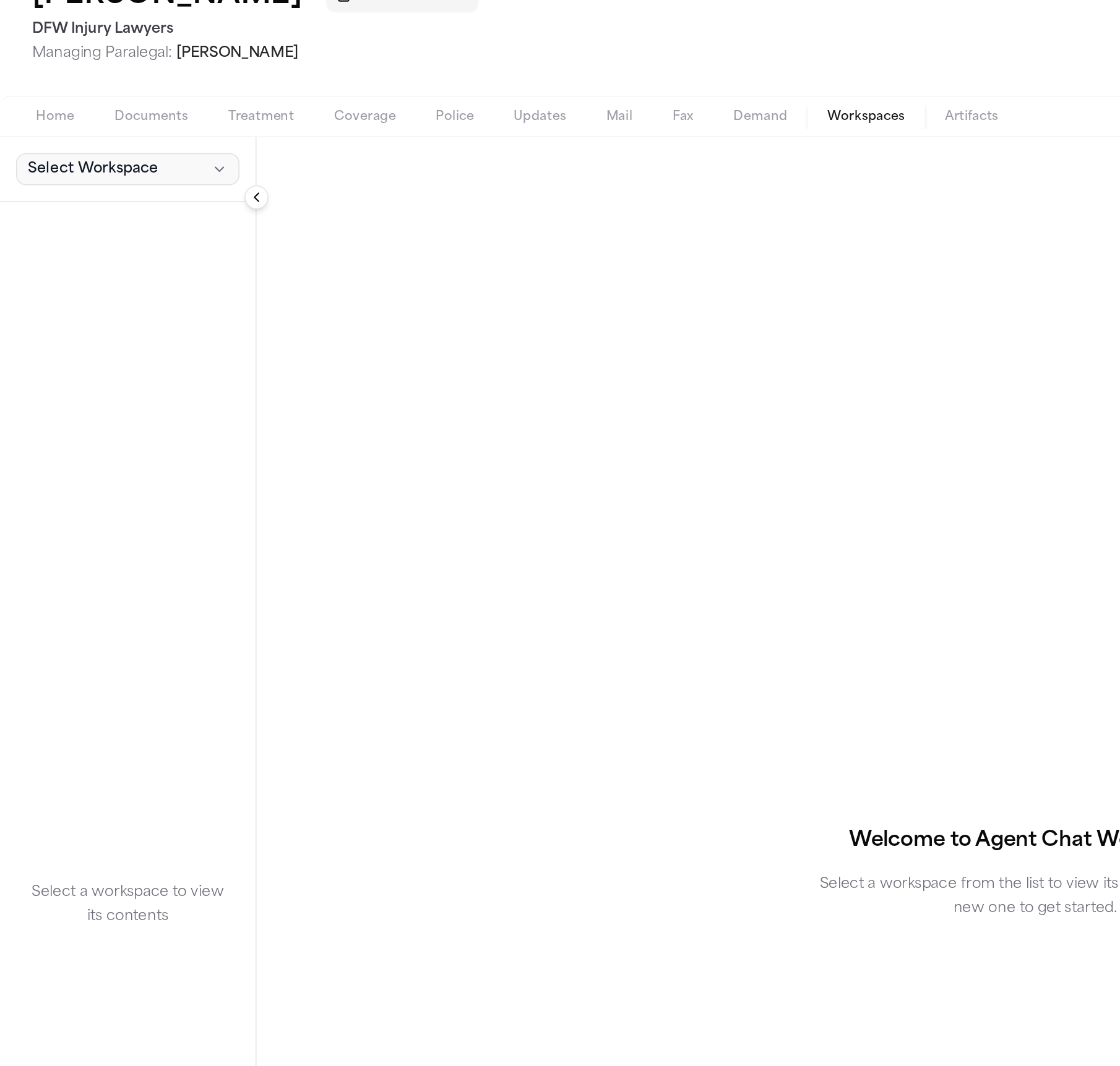
click at [92, 184] on span "Select Workspace" at bounding box center [57, 177] width 81 height 12
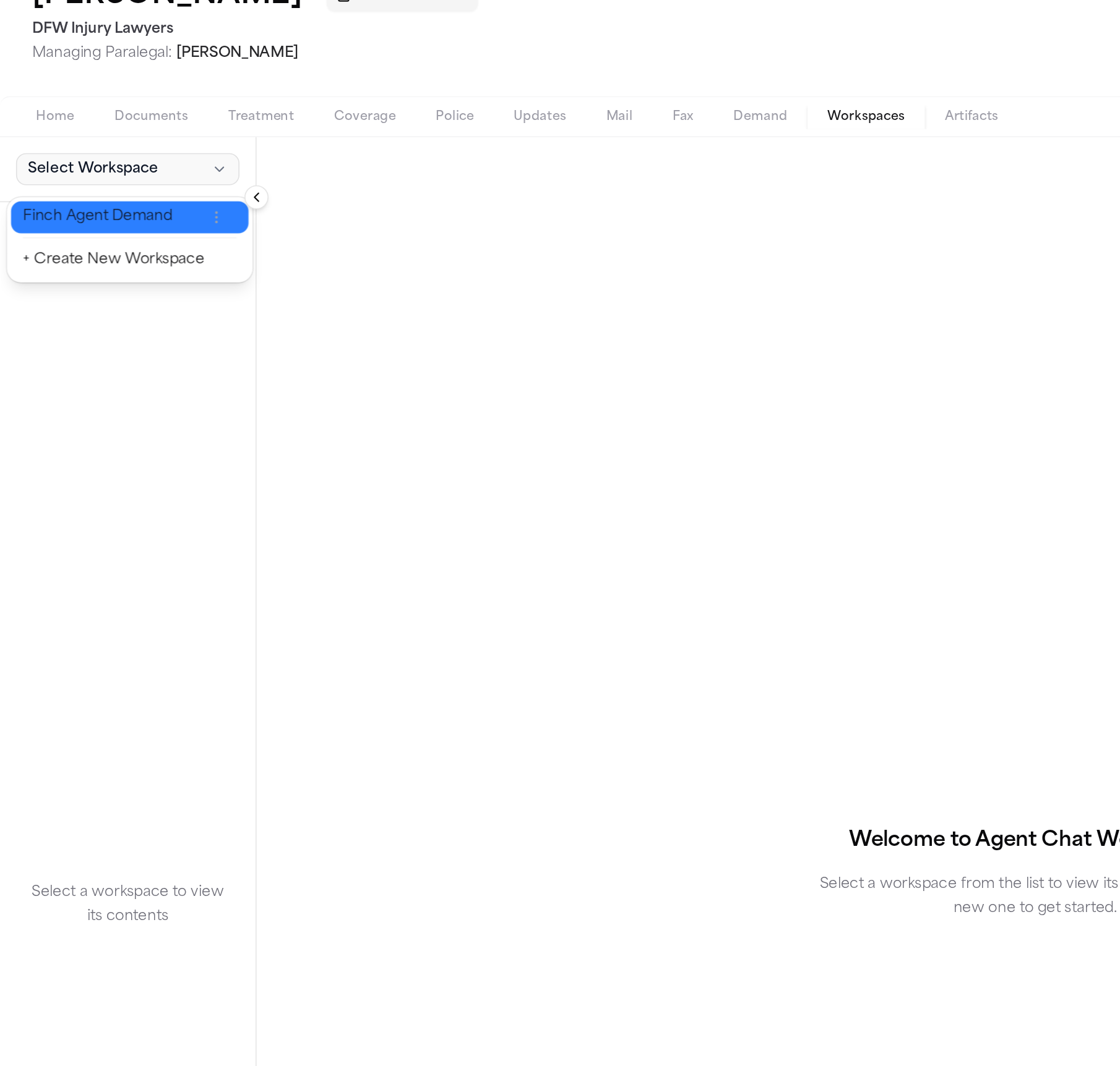
click at [92, 210] on span "Finch Agent Demand" at bounding box center [70, 207] width 112 height 12
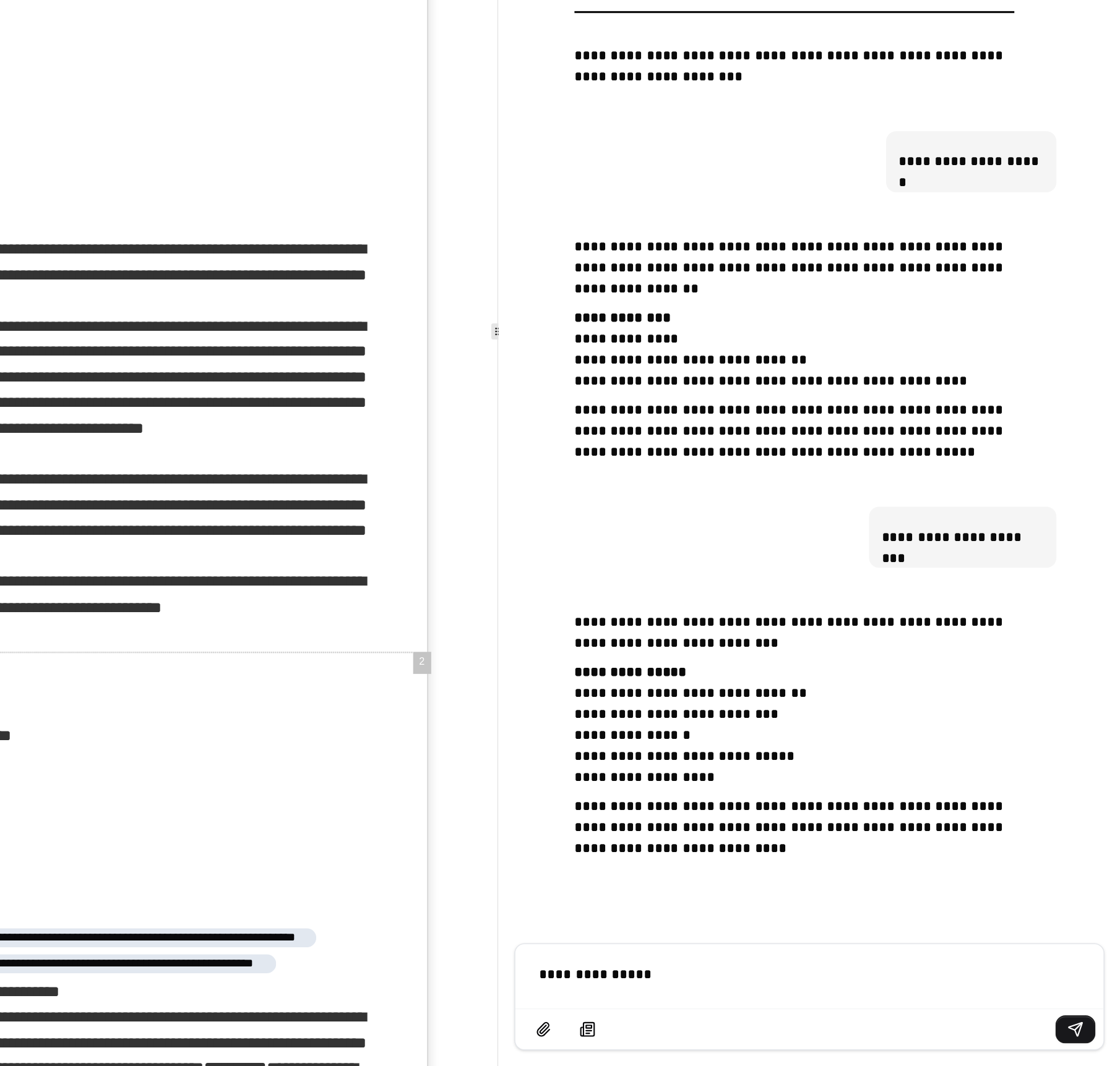
click at [790, 1011] on p "**********" at bounding box center [928, 1009] width 334 height 12
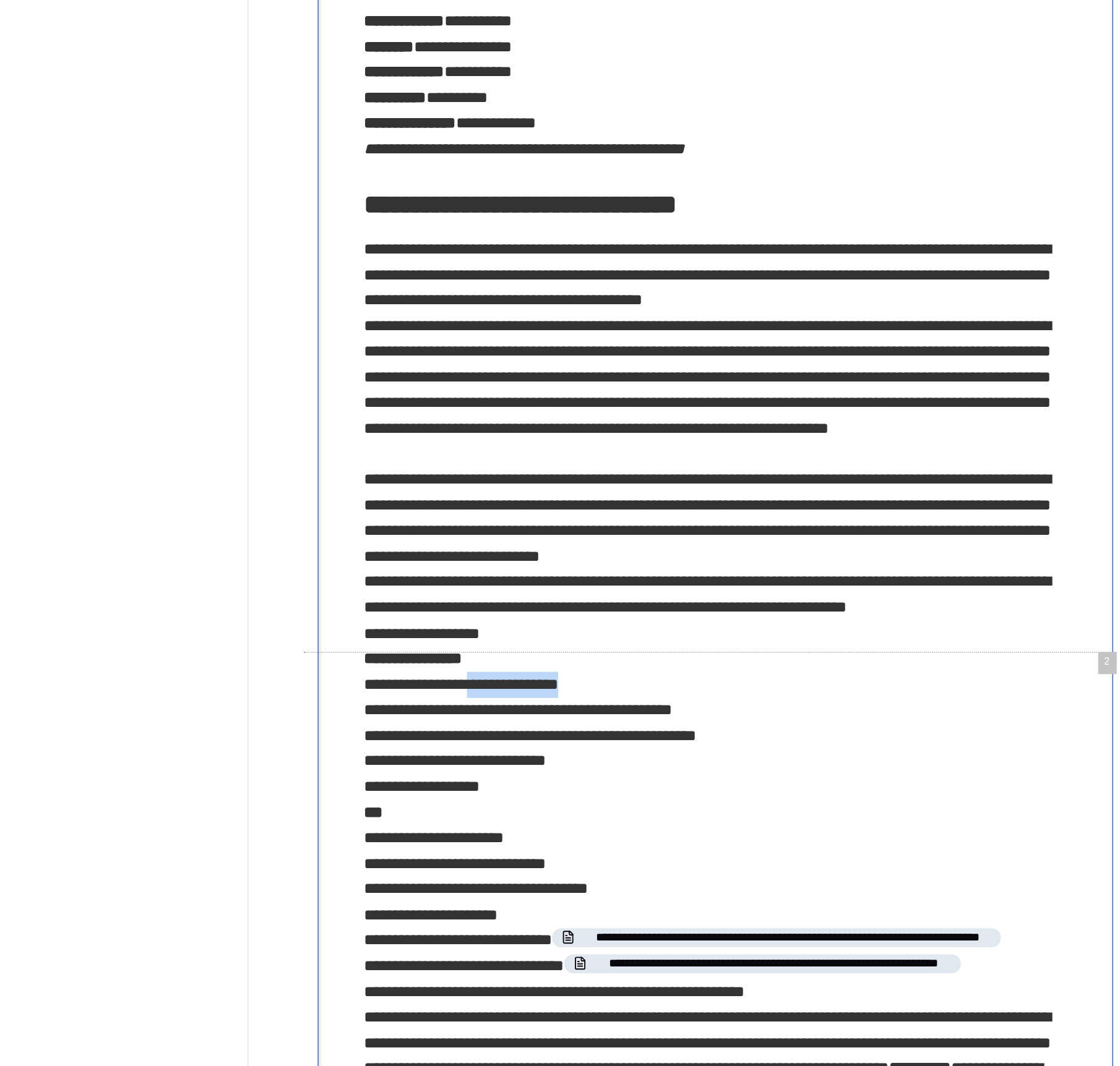
drag, startPoint x: 294, startPoint y: 835, endPoint x: 370, endPoint y: 838, distance: 76.1
click at [370, 838] on p "**********" at bounding box center [447, 854] width 434 height 95
copy p "**********"
drag, startPoint x: 286, startPoint y: 835, endPoint x: 279, endPoint y: 835, distance: 7.0
click at [279, 835] on p "**********" at bounding box center [447, 854] width 434 height 95
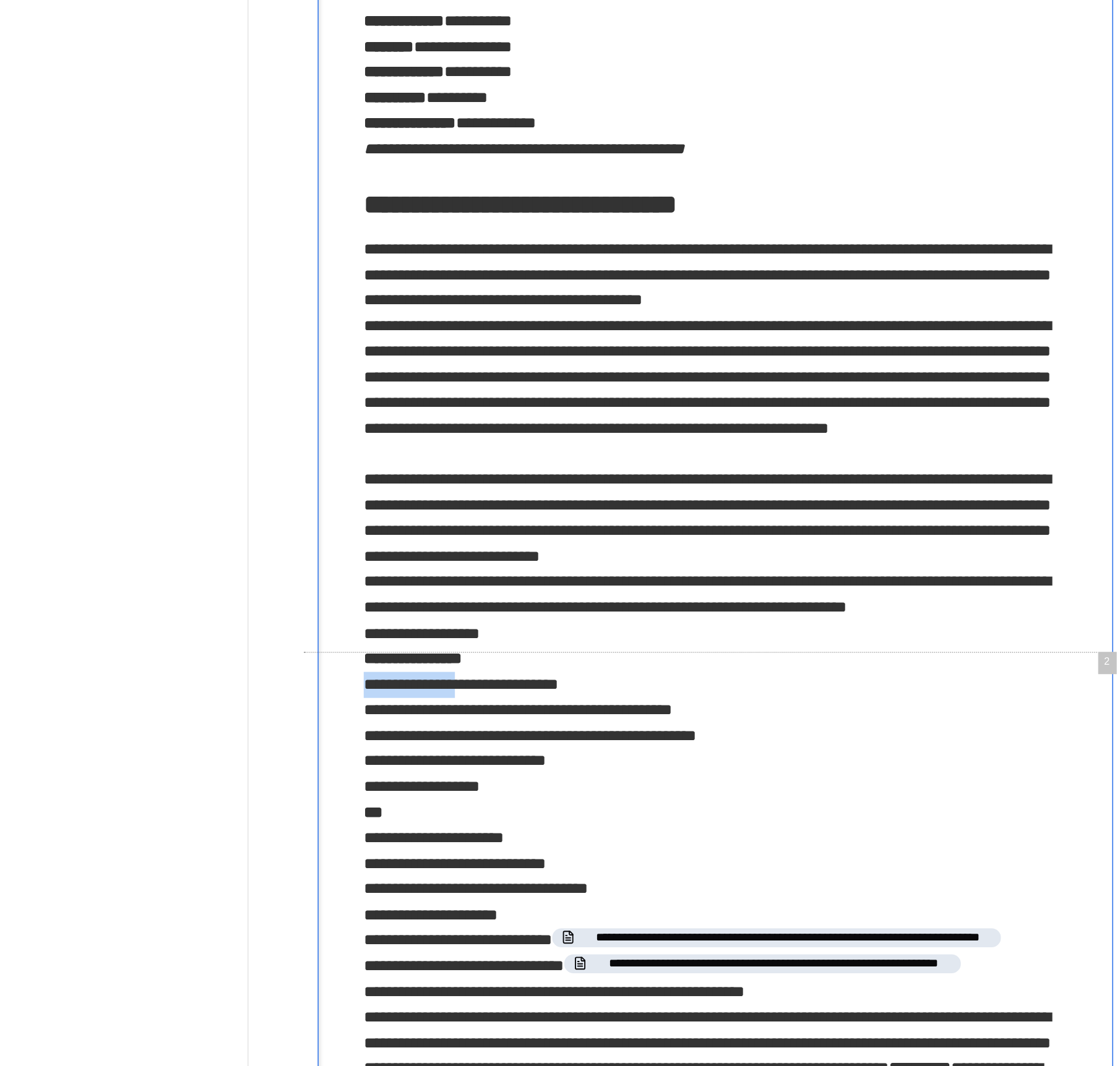
drag, startPoint x: 216, startPoint y: 836, endPoint x: 289, endPoint y: 838, distance: 73.0
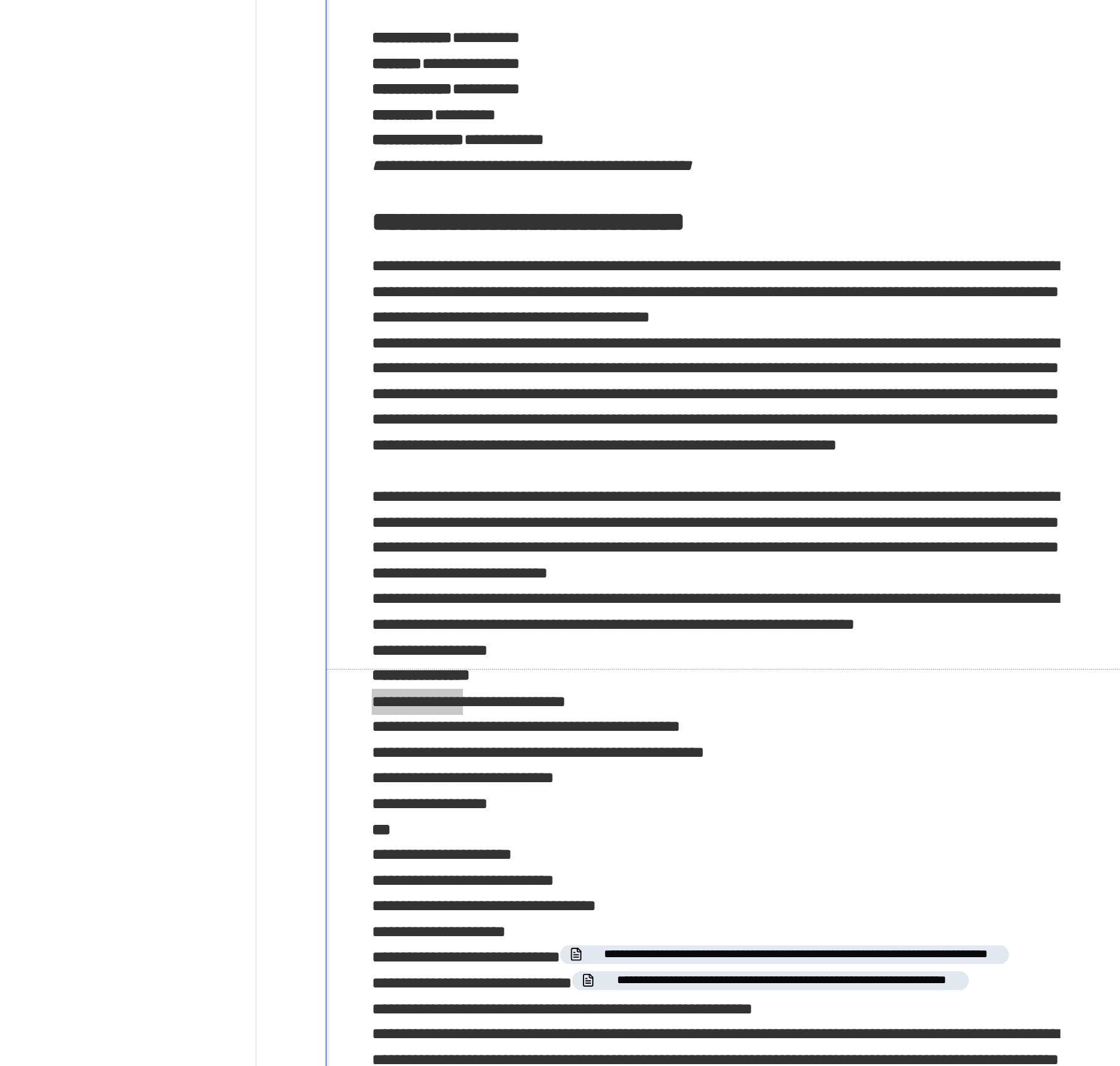
scroll to position [58464, 0]
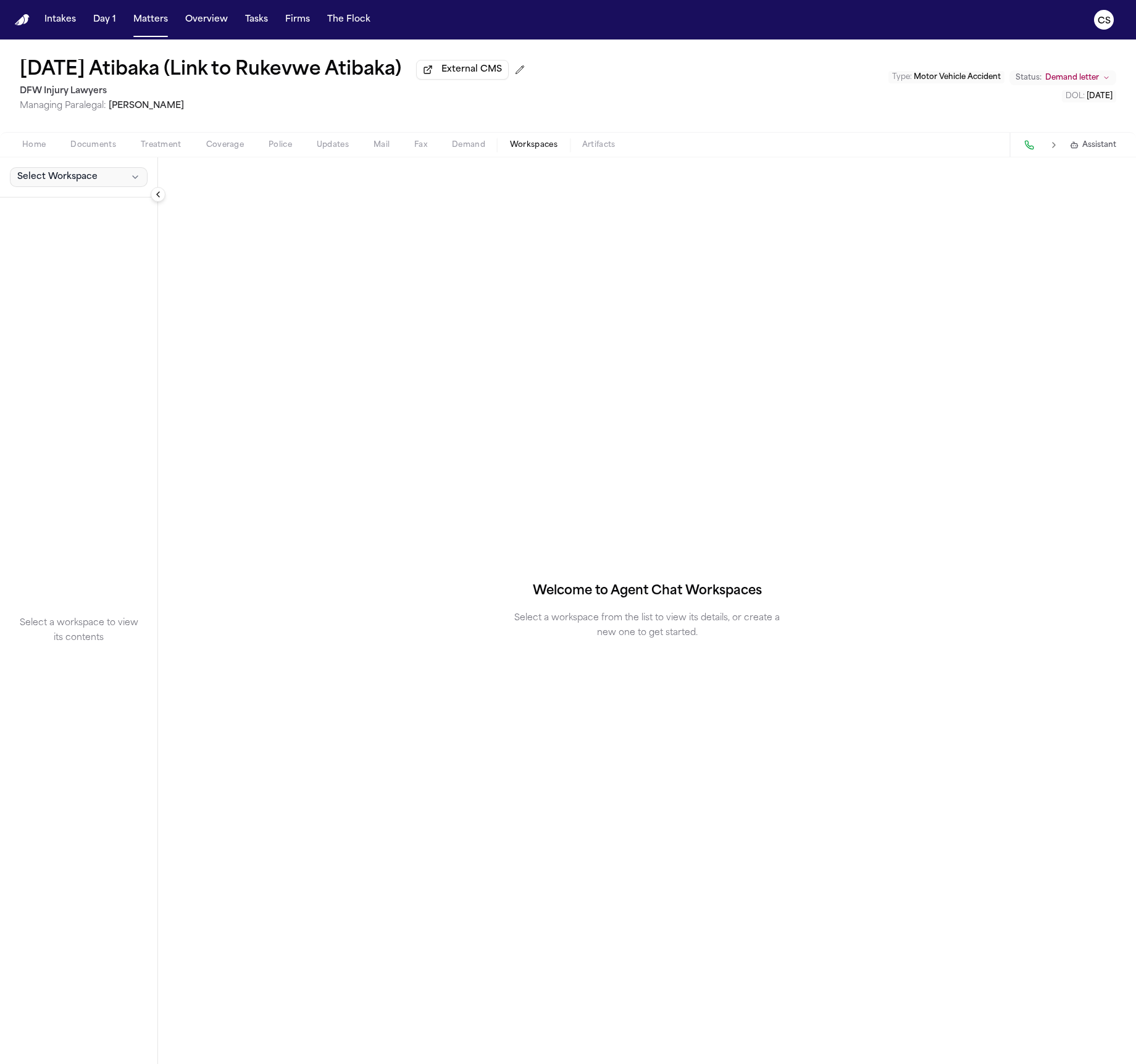
click at [88, 187] on button "Select Workspace" at bounding box center [78, 177] width 138 height 20
click at [98, 205] on span "Finch Agent Demand" at bounding box center [70, 207] width 112 height 12
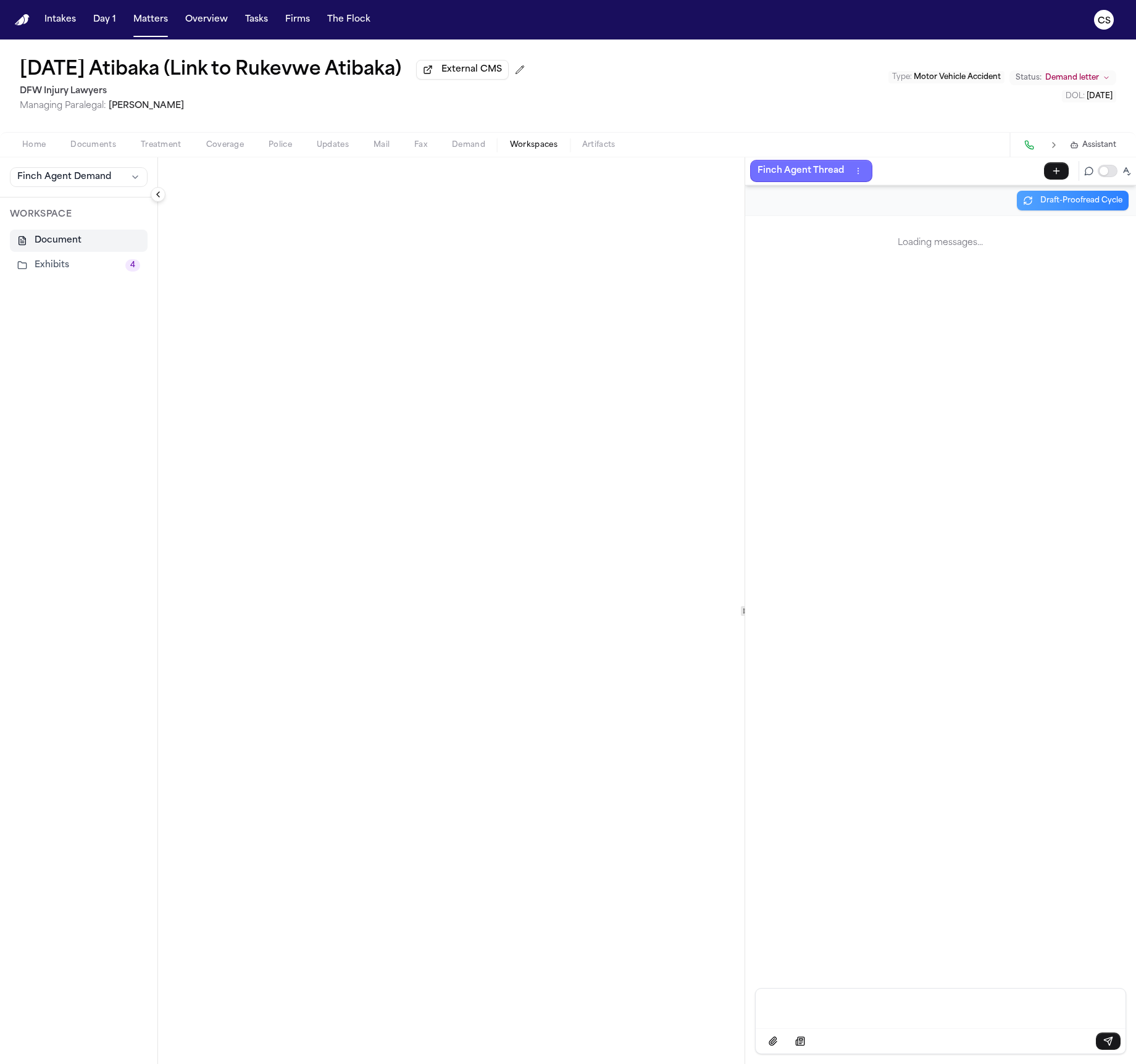
click at [827, 178] on p "Finch Agent Thread" at bounding box center [800, 171] width 86 height 15
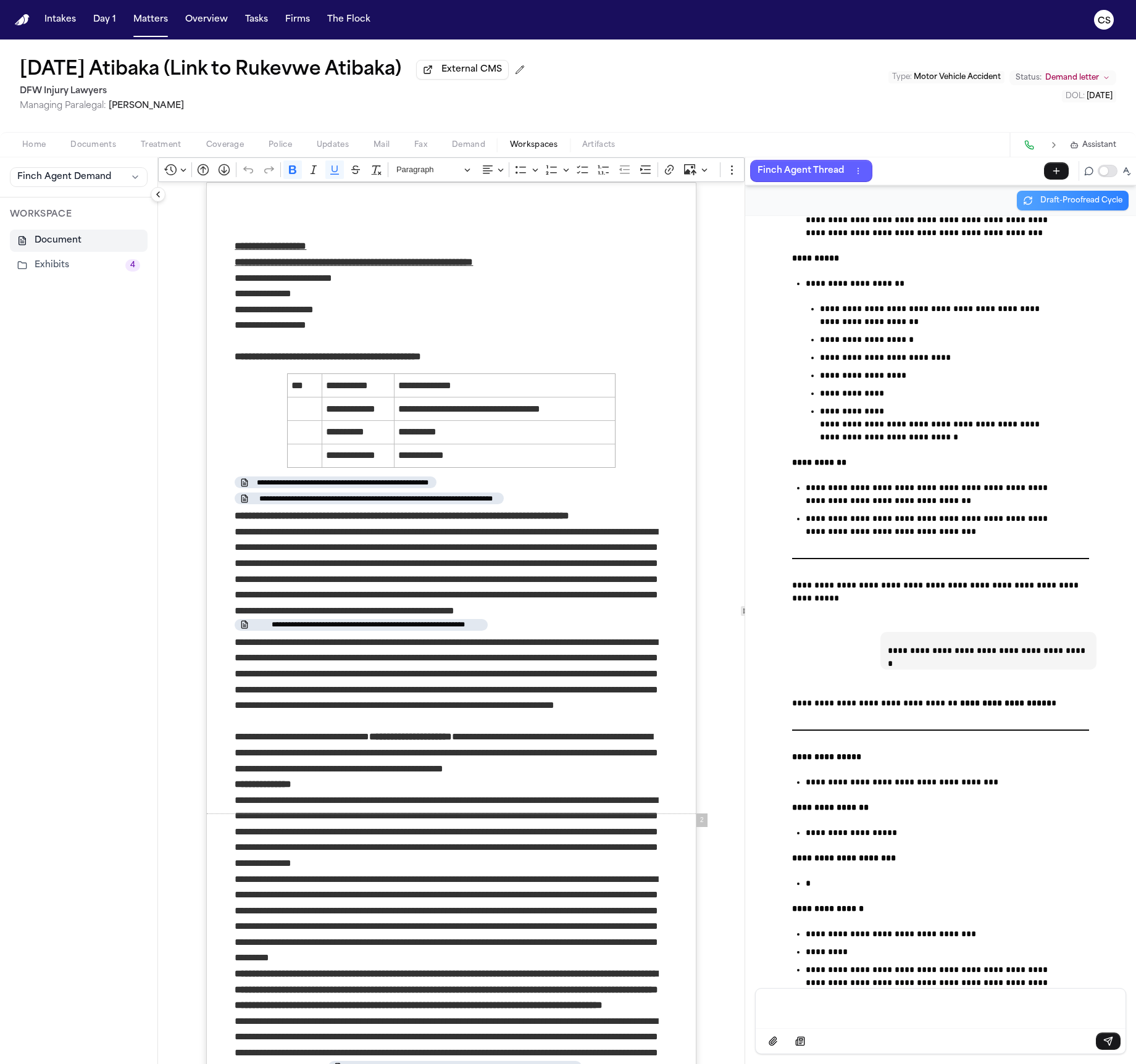
scroll to position [153055, 0]
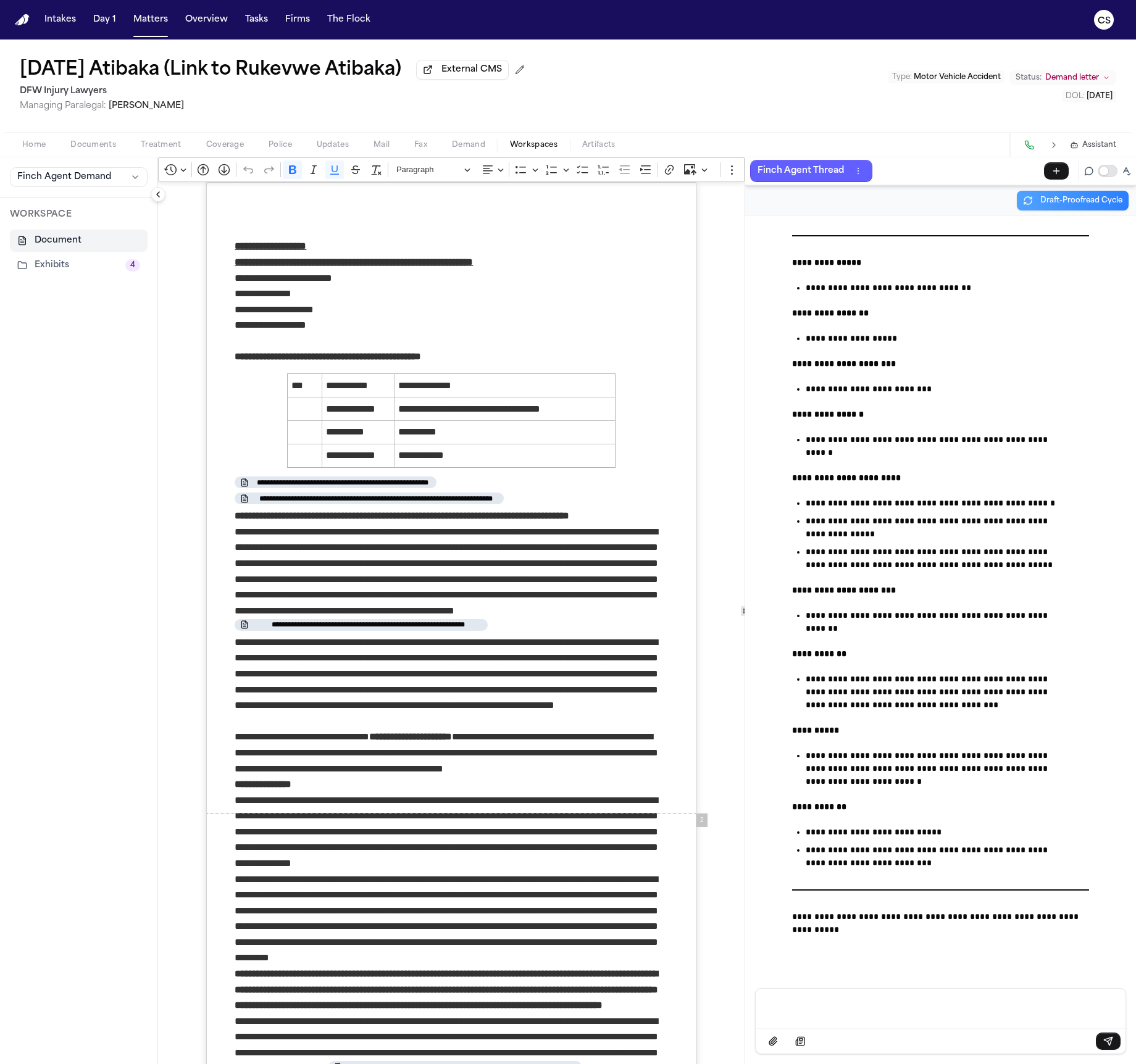
click at [92, 146] on span "Documents" at bounding box center [93, 144] width 46 height 10
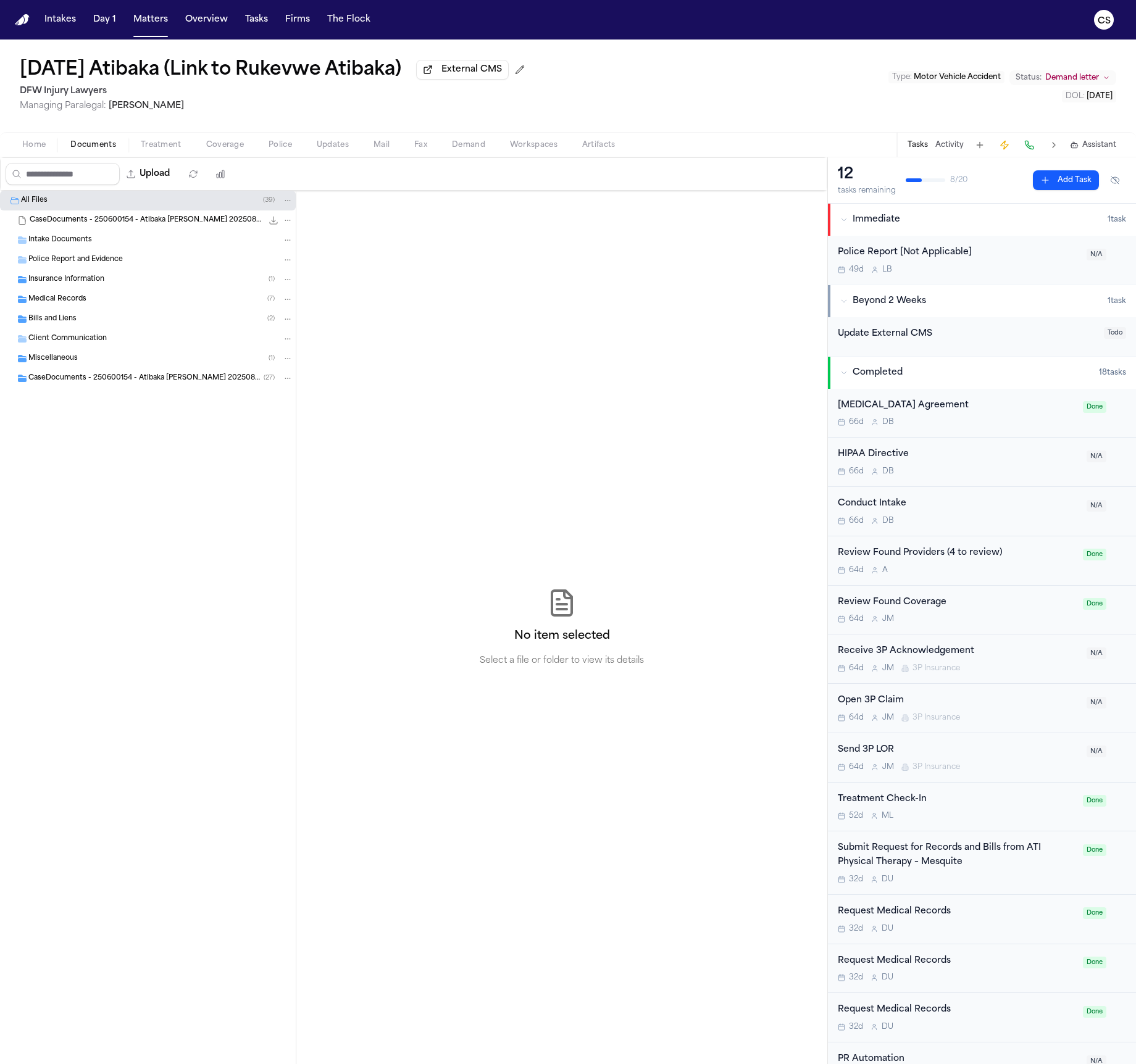
click at [174, 283] on div "Insurance Information ( 1 )" at bounding box center [161, 280] width 265 height 11
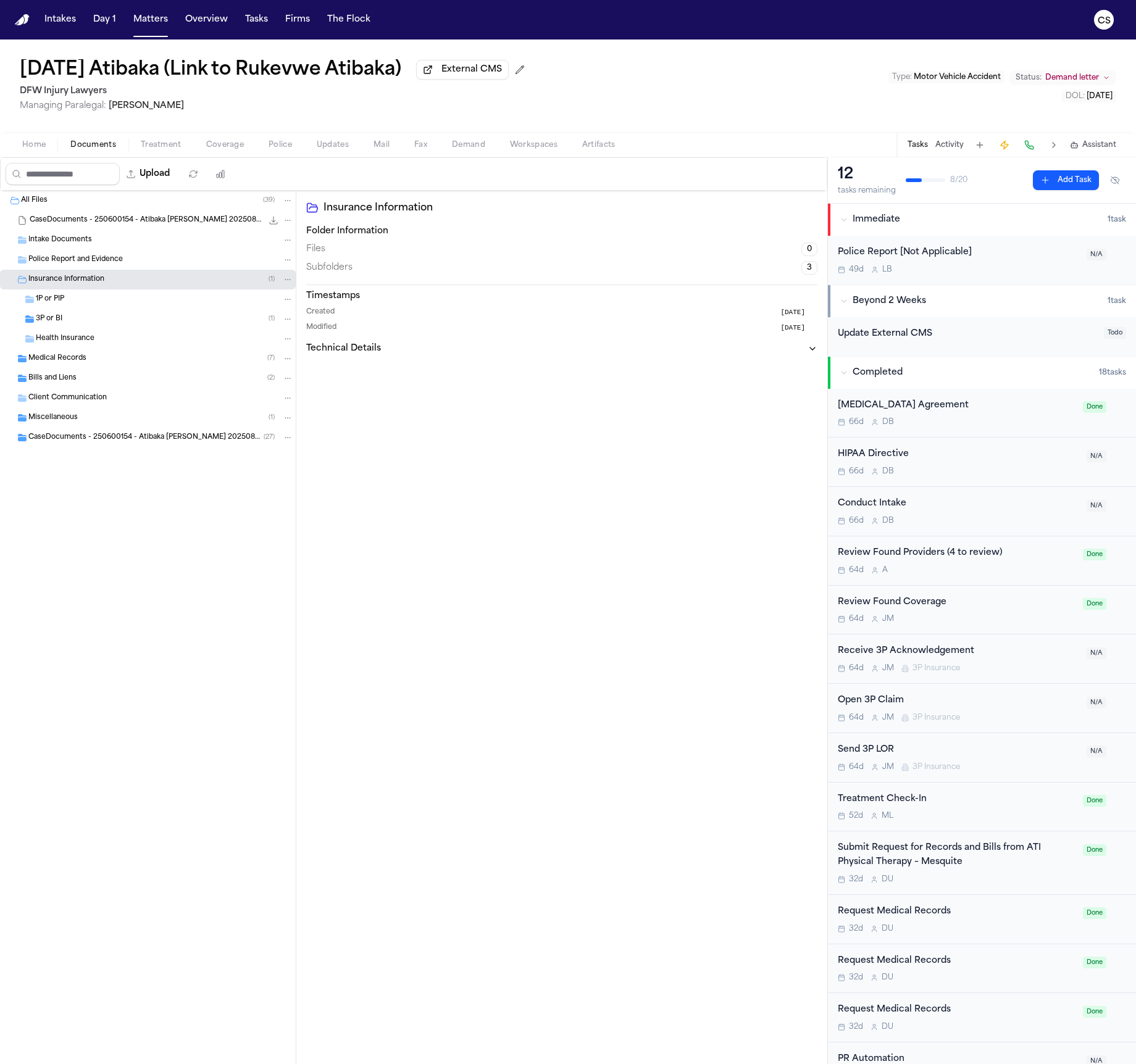
click at [173, 325] on div "3P or BI ( 1 )" at bounding box center [165, 319] width 257 height 11
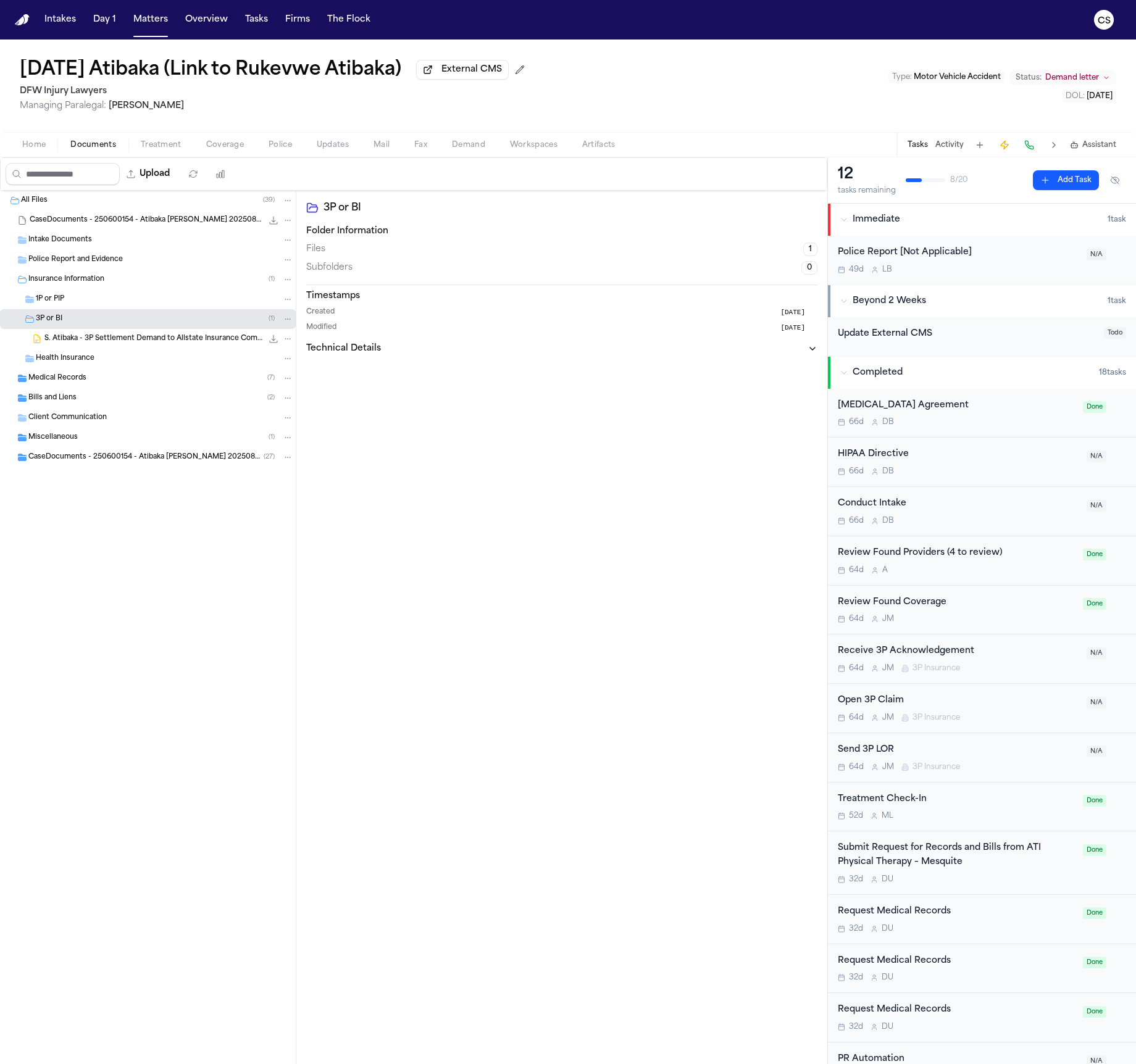
click at [175, 345] on div "S. Atibaka - 3P Settlement Demand to Allstate Insurance Company - 9.24.25 65.2 …" at bounding box center [168, 339] width 249 height 12
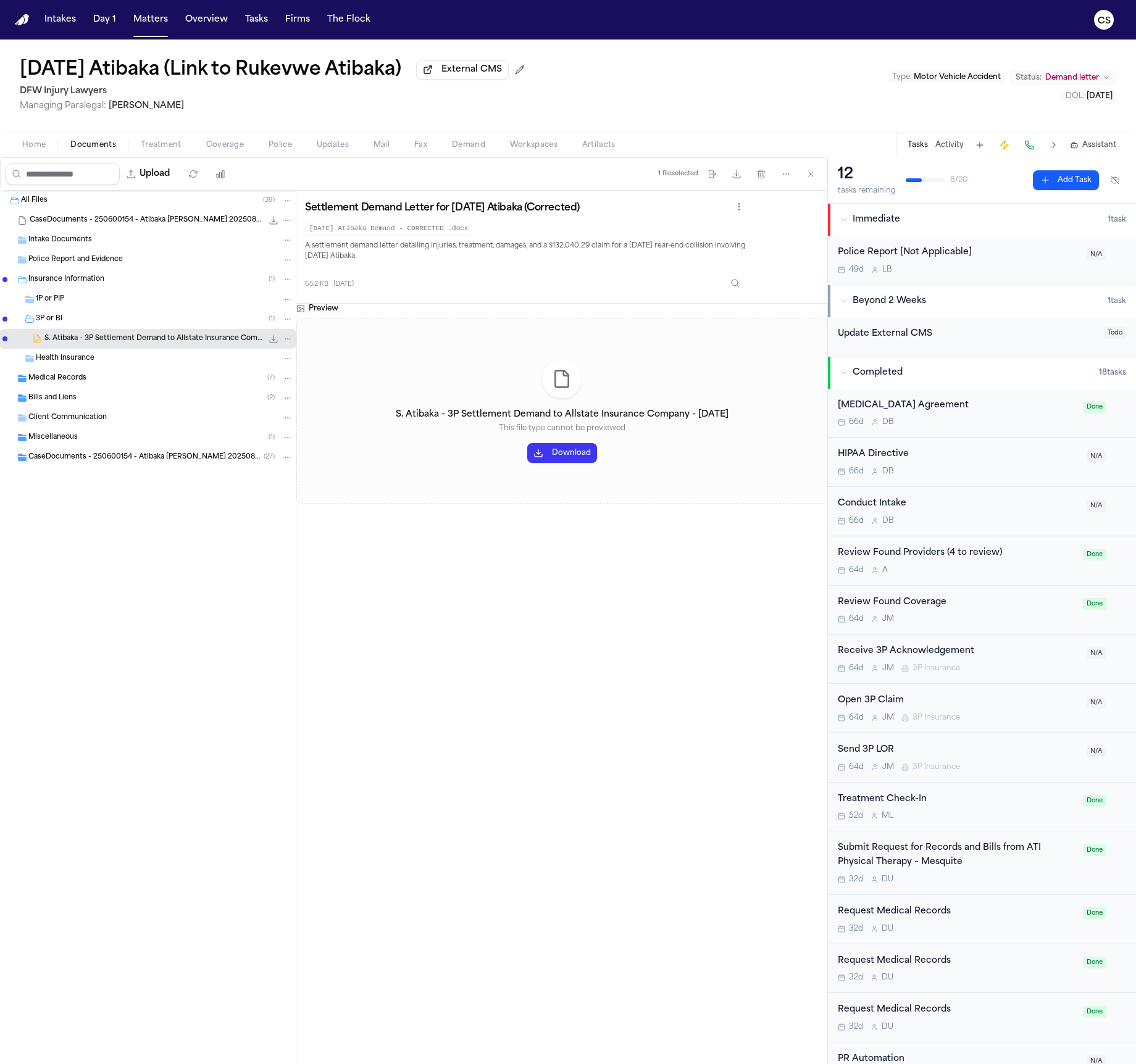
click at [555, 456] on button "Download" at bounding box center [562, 453] width 70 height 20
